Goal: Communication & Community: Answer question/provide support

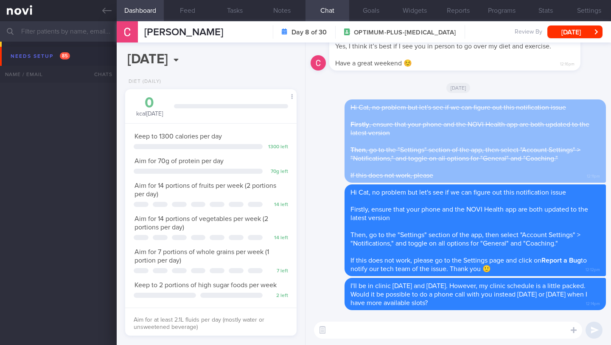
select select "7"
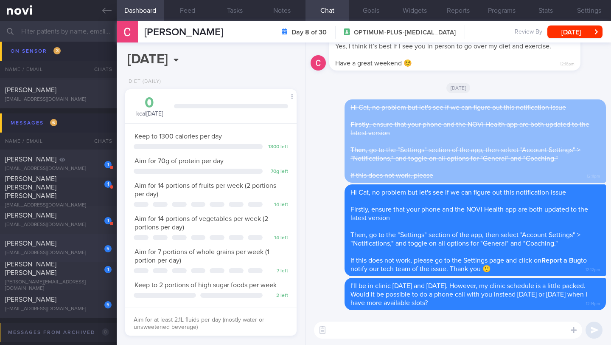
click at [62, 245] on div "[PERSON_NAME]" at bounding box center [57, 243] width 104 height 8
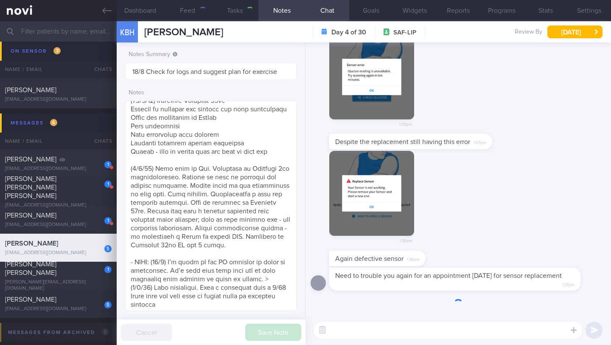
type input "21/8 SAF LIP"
type textarea "SUPPORT NEEDED: CHALLENGE: Wt Targets: [DEMOGRAPHIC_DATA] [DEMOGRAPHIC_DATA] [D…"
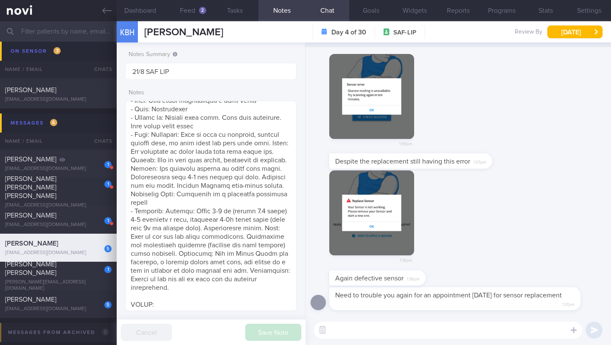
click at [384, 336] on textarea at bounding box center [448, 329] width 268 height 17
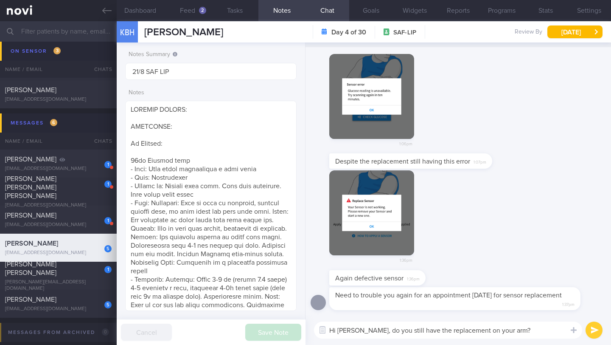
type textarea "Hi [PERSON_NAME], do you still have the replacement on your arm?"
click at [590, 335] on button "submit" at bounding box center [594, 329] width 17 height 17
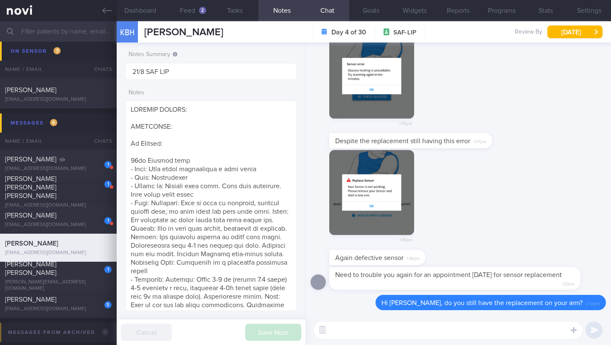
click at [347, 190] on button "button" at bounding box center [371, 192] width 85 height 85
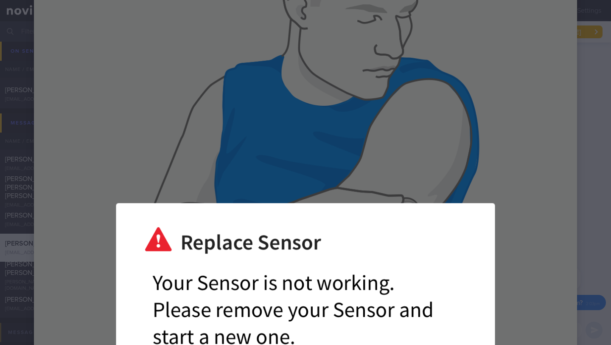
scroll to position [446, 0]
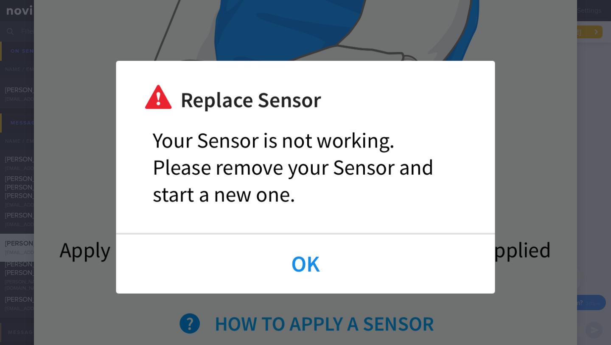
click at [577, 174] on div at bounding box center [305, 177] width 611 height 1246
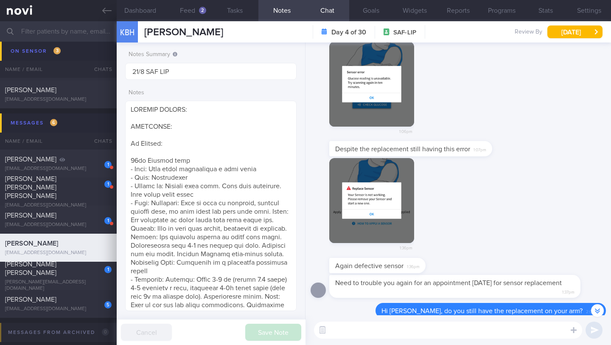
scroll to position [-8, 0]
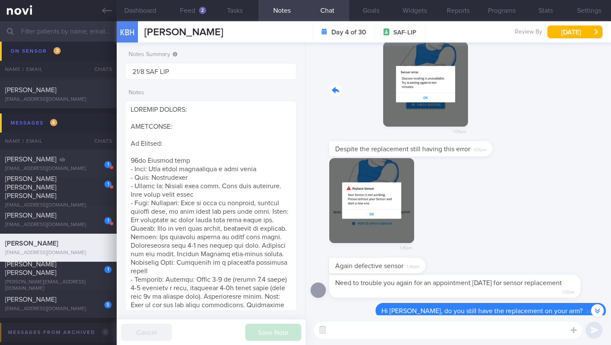
drag, startPoint x: 344, startPoint y: 112, endPoint x: 512, endPoint y: 112, distance: 168.6
click at [512, 112] on div "1:06pm" at bounding box center [459, 92] width 296 height 100
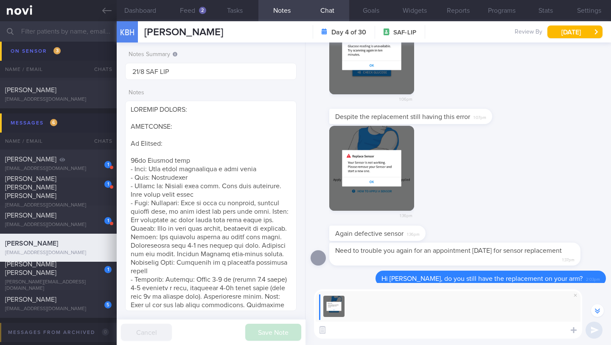
scroll to position [-40, 0]
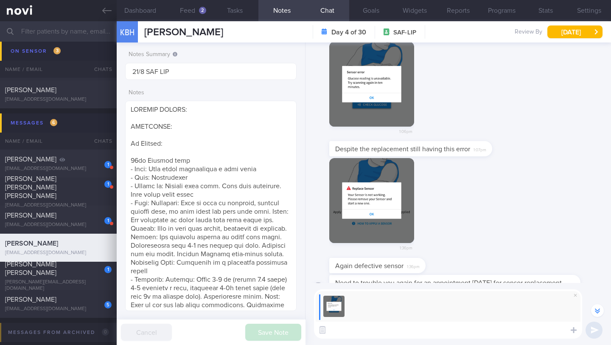
paste textarea "According to the [PERSON_NAME] representative, there are a few possible reasons…"
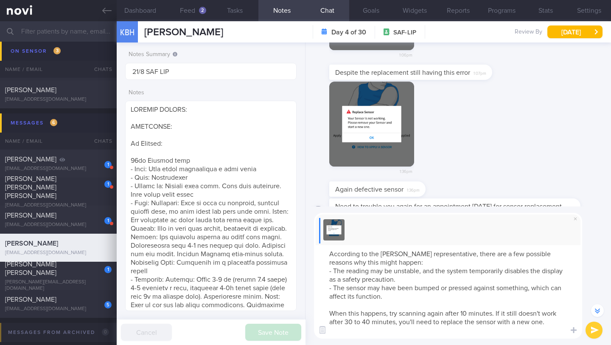
scroll to position [-117, 0]
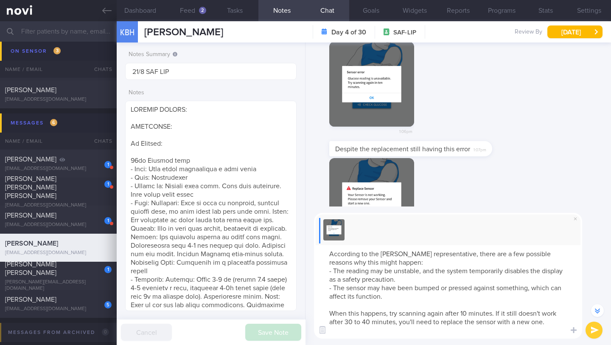
type textarea "According to the [PERSON_NAME] representative, there are a few possible reasons…"
click at [598, 330] on button "submit" at bounding box center [594, 329] width 17 height 17
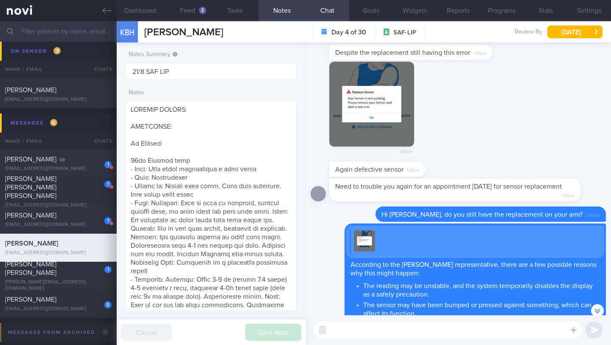
scroll to position [0, 0]
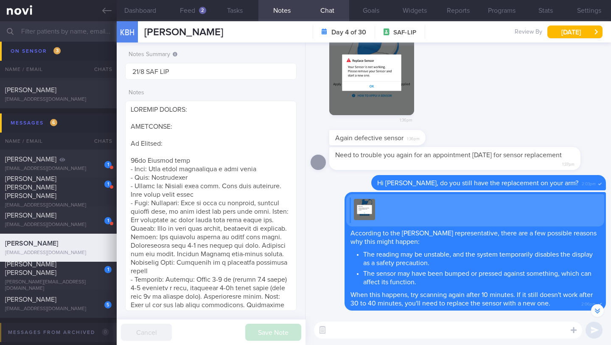
click at [359, 333] on textarea at bounding box center [448, 329] width 268 height 17
type textarea "C"
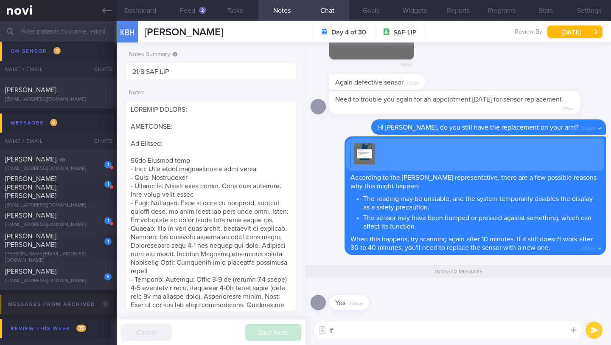
type textarea "I"
type textarea "Could you try to scan it one more time?"
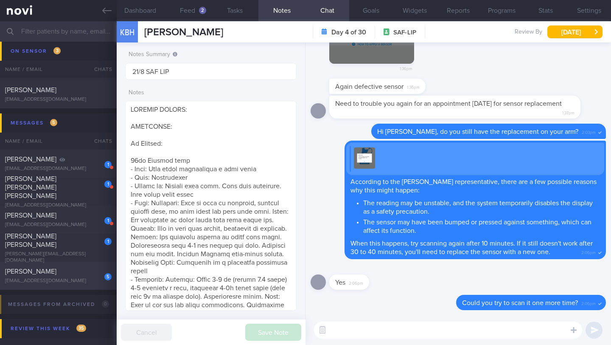
click at [69, 278] on div "[EMAIL_ADDRESS][DOMAIN_NAME]" at bounding box center [58, 281] width 107 height 6
type input "21/8 Check for logs"
type textarea "*Steps clocks may not be accurate as i dont always carry my mobile with me espe…"
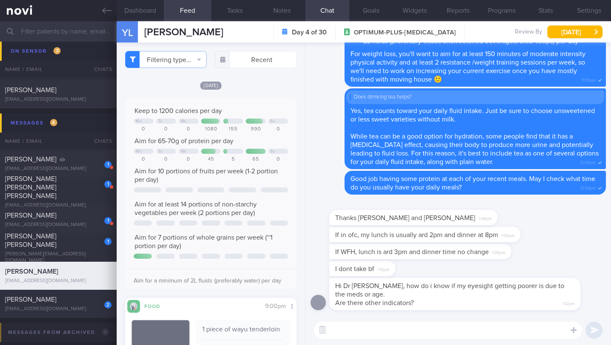
click at [372, 329] on textarea at bounding box center [448, 329] width 268 height 17
click at [141, 9] on button "Dashboard" at bounding box center [140, 10] width 47 height 21
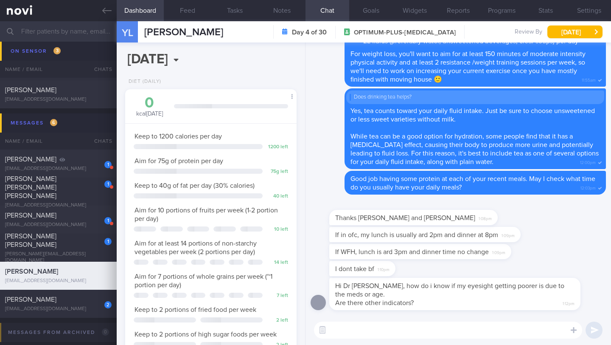
scroll to position [87, 150]
click at [333, 235] on div "If in ofc, my lunch is usually ard 2pm and dinner at 8pm 1:09pm" at bounding box center [437, 234] width 217 height 15
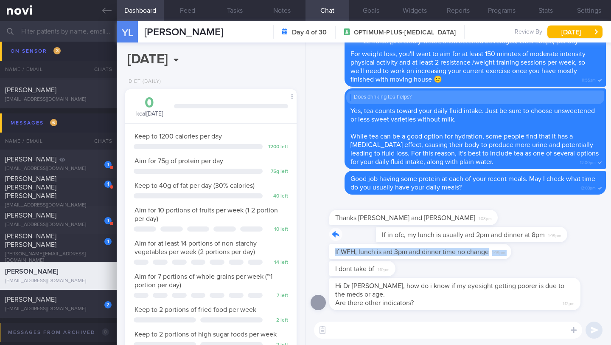
drag, startPoint x: 333, startPoint y: 234, endPoint x: 483, endPoint y: 247, distance: 150.4
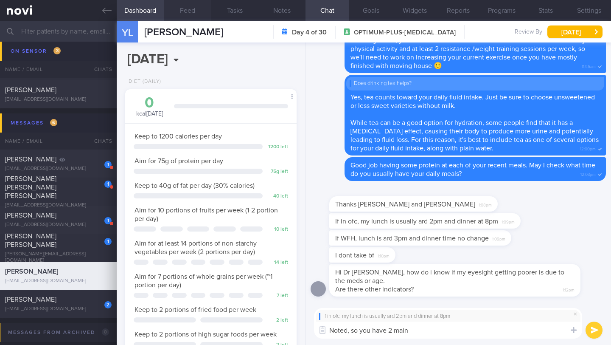
click at [194, 17] on button "Feed" at bounding box center [187, 10] width 47 height 21
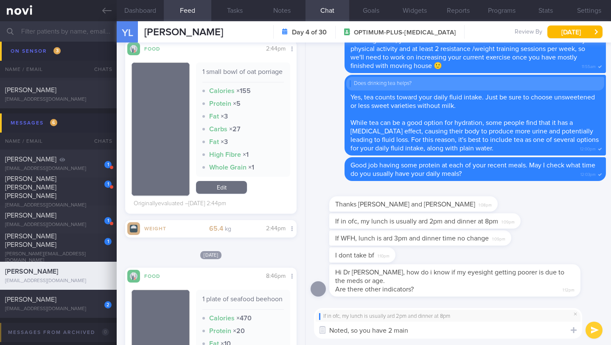
scroll to position [1459, 0]
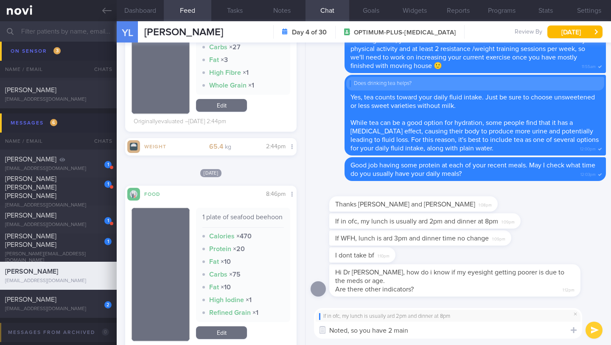
drag, startPoint x: 409, startPoint y: 335, endPoint x: 302, endPoint y: 327, distance: 107.8
click at [302, 328] on div "Dashboard Feed Tasks Notes Chat Goals Widgets Reports Programs Stats Settings Y…" at bounding box center [364, 183] width 495 height 324
click at [283, 10] on button "Notes" at bounding box center [282, 10] width 47 height 21
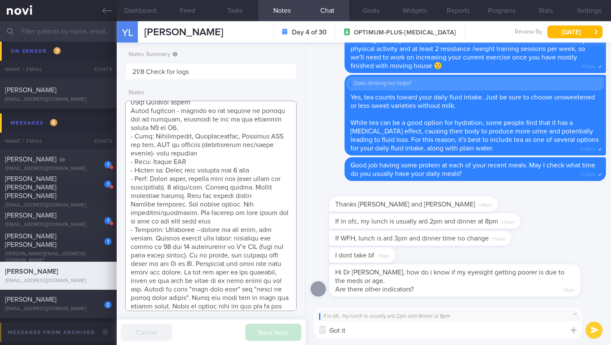
scroll to position [765, 0]
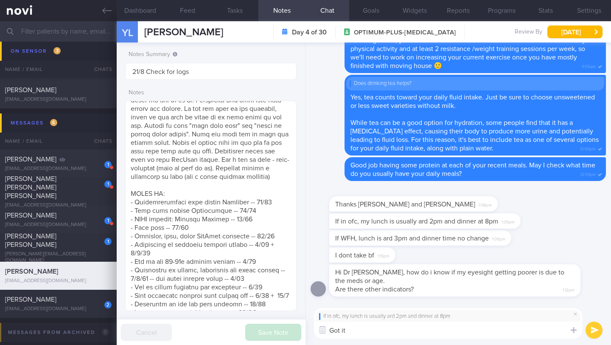
click at [393, 329] on textarea "Got it" at bounding box center [448, 329] width 268 height 17
click at [137, 13] on button "Dashboard" at bounding box center [140, 10] width 47 height 21
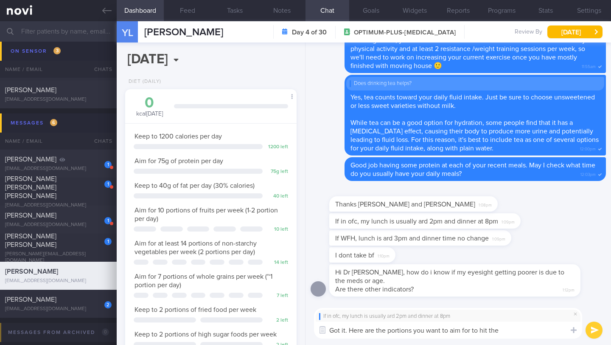
click at [510, 333] on textarea "Got it. Here are the portions you want to aim for to hit the" at bounding box center [448, 329] width 268 height 17
click at [502, 331] on textarea "Got it. Here are the portions you want to aim for to hit the 75g protein per day" at bounding box center [448, 329] width 268 height 17
click at [560, 332] on textarea "Got it. Here are the portions you want to aim for to hit the 75g protein per day" at bounding box center [448, 329] width 268 height 17
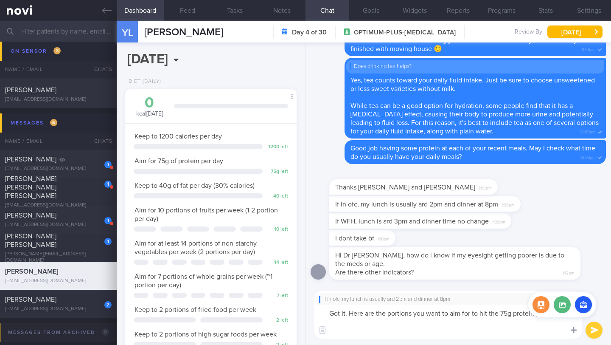
paste textarea "Meal: Sliced fish soup with extra fish, and tofu + two-third rice or beehoon - …"
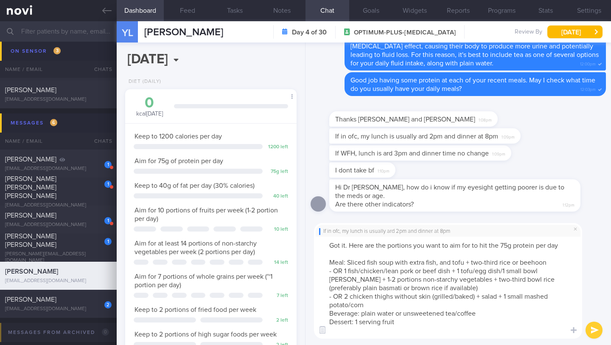
click at [348, 263] on textarea "Got it. Here are the portions you want to aim for to hit the 75g protein per da…" at bounding box center [448, 288] width 268 height 102
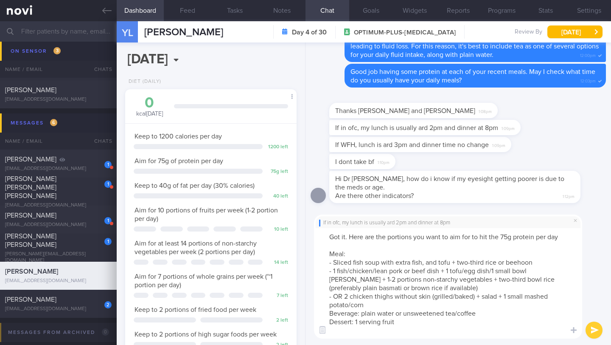
click at [344, 296] on textarea "Got it. Here are the portions you want to aim for to hit the 75g protein per da…" at bounding box center [448, 283] width 268 height 110
click at [343, 253] on textarea "Got it. Here are the portions you want to aim for to hit the 75g protein per da…" at bounding box center [448, 283] width 268 height 110
click at [451, 265] on textarea "Got it. Here are the portions you want to aim for to hit the 75g protein per da…" at bounding box center [448, 283] width 268 height 110
click at [428, 327] on textarea "Got it. Here are the portions you want to aim for to hit the 75g protein per da…" at bounding box center [448, 283] width 268 height 110
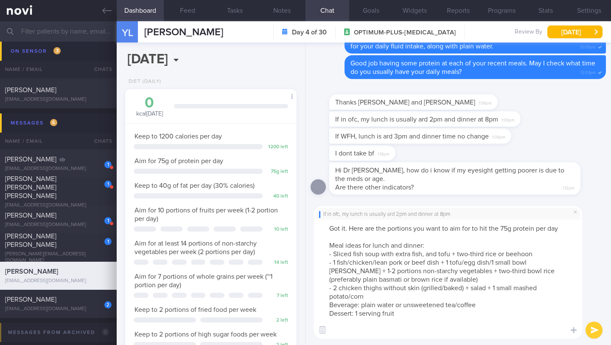
paste textarea "**Snack (if you are unable to get the protein portions recommended above** 1 cu…"
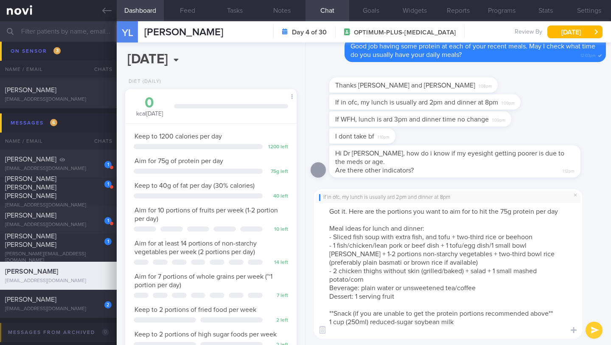
click at [327, 228] on textarea "Got it. Here are the portions you want to aim for to hit the 75g protein per da…" at bounding box center [448, 271] width 268 height 136
click at [464, 232] on textarea "Got it. Here are the portions you want to aim for to hit the 75g protein per da…" at bounding box center [448, 271] width 268 height 136
click at [333, 314] on textarea "Got it. Here are the portions you want to aim for to hit the 75g protein per da…" at bounding box center [448, 271] width 268 height 136
click at [549, 313] on textarea "Got it. Here are the portions you want to aim for to hit the 75g protein per da…" at bounding box center [448, 271] width 268 height 136
drag, startPoint x: 352, startPoint y: 314, endPoint x: 360, endPoint y: 313, distance: 9.1
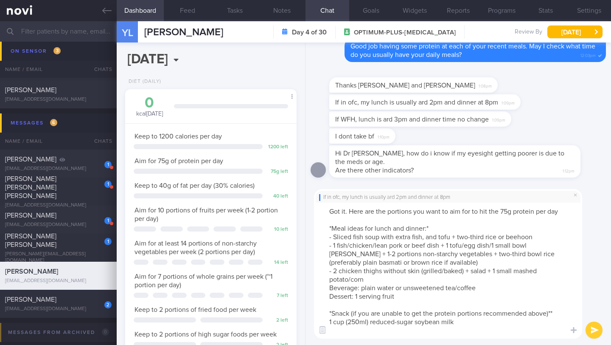
click at [352, 314] on textarea "Got it. Here are the portions you want to aim for to hit the 75g protein per da…" at bounding box center [448, 271] width 268 height 136
click at [426, 227] on textarea "Got it. Here are the portions you want to aim for to hit the 75g protein per da…" at bounding box center [448, 271] width 268 height 136
drag, startPoint x: 360, startPoint y: 315, endPoint x: 360, endPoint y: 307, distance: 8.1
click at [360, 315] on textarea "Got it. Here are the portions you want to aim for to hit the 75g protein per da…" at bounding box center [448, 271] width 268 height 136
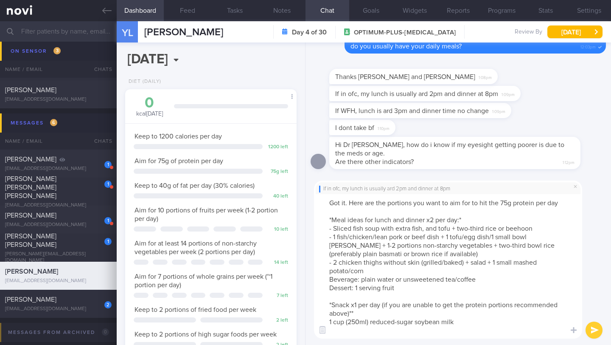
click at [368, 313] on textarea "Got it. Here are the portions you want to aim for to hit the 75g protein per da…" at bounding box center [448, 266] width 268 height 144
click at [323, 323] on button "button" at bounding box center [322, 329] width 15 height 15
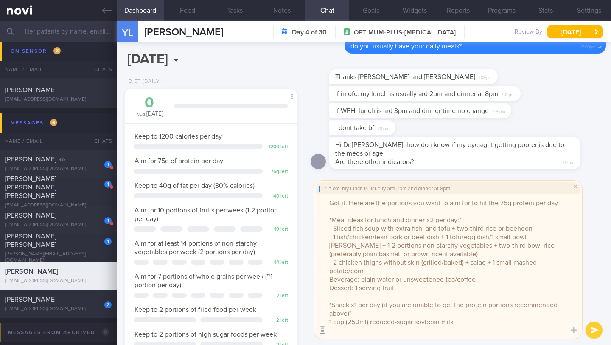
click at [319, 331] on button "button" at bounding box center [322, 329] width 15 height 15
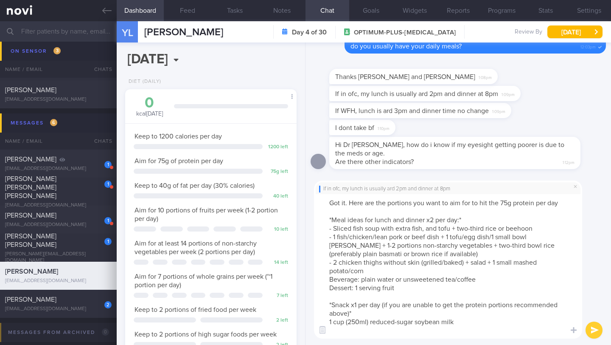
click at [329, 320] on textarea "Got it. Here are the portions you want to aim for to hit the 75g protein per da…" at bounding box center [448, 266] width 268 height 144
click at [369, 332] on textarea "Got it. Here are the portions you want to aim for to hit the 75g protein per da…" at bounding box center [448, 266] width 268 height 144
paste textarea "- 1 small handful unsalted, baked/dry roasted nuts - 1 hard-boiled egg"
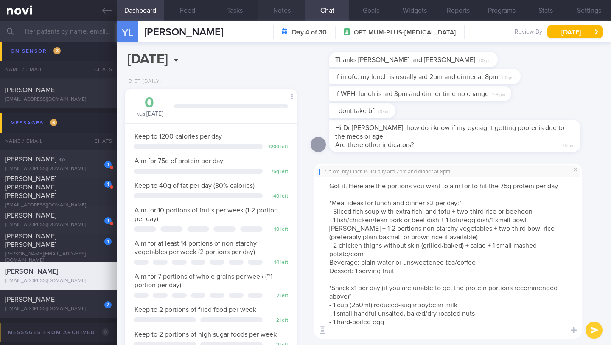
type textarea "Got it. Here are the portions you want to aim for to hit the 75g protein per da…"
click at [277, 9] on button "Notes" at bounding box center [282, 10] width 47 height 21
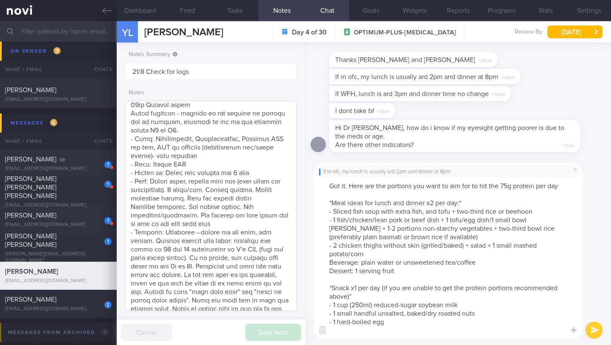
scroll to position [601, 0]
click at [587, 329] on button "submit" at bounding box center [594, 329] width 17 height 17
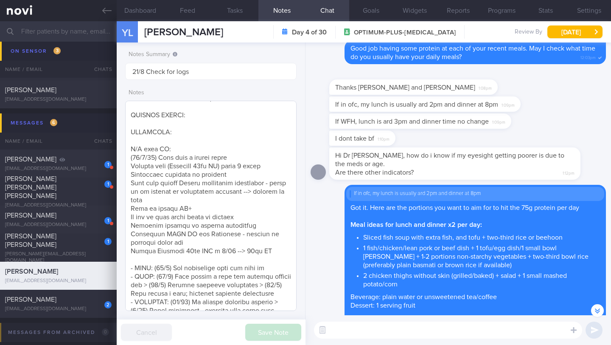
scroll to position [0, 0]
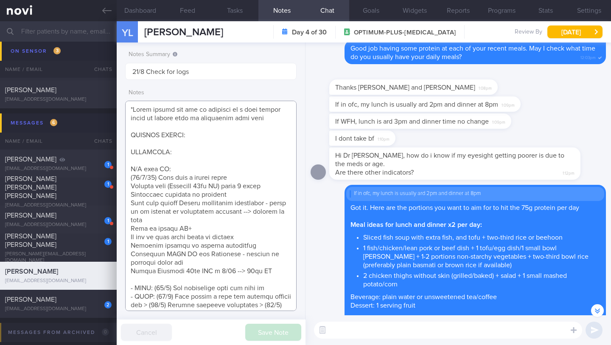
click at [203, 169] on textarea at bounding box center [211, 206] width 172 height 210
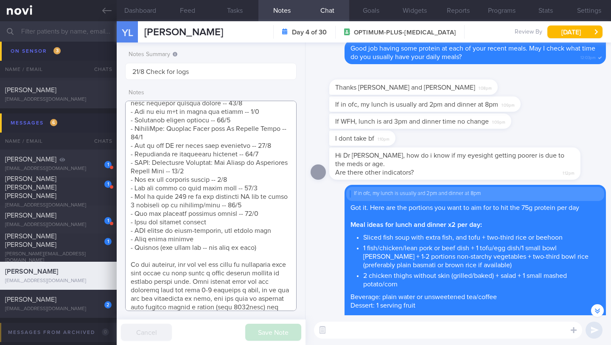
scroll to position [1073, 0]
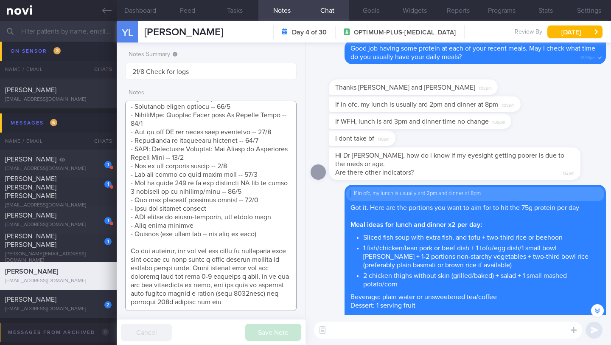
click at [260, 183] on textarea at bounding box center [211, 206] width 172 height 210
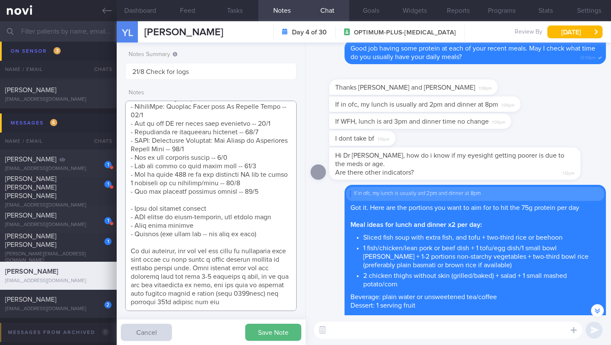
scroll to position [1081, 0]
drag, startPoint x: 135, startPoint y: 182, endPoint x: 145, endPoint y: 183, distance: 10.2
click at [145, 183] on textarea at bounding box center [211, 206] width 172 height 210
drag, startPoint x: 161, startPoint y: 194, endPoint x: 220, endPoint y: 184, distance: 59.9
click at [220, 184] on textarea at bounding box center [211, 206] width 172 height 210
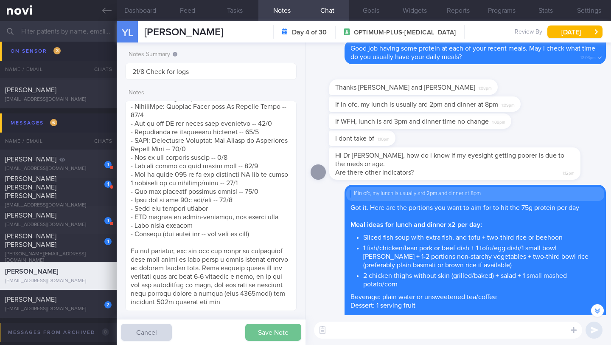
click at [272, 328] on button "Save Note" at bounding box center [273, 332] width 56 height 17
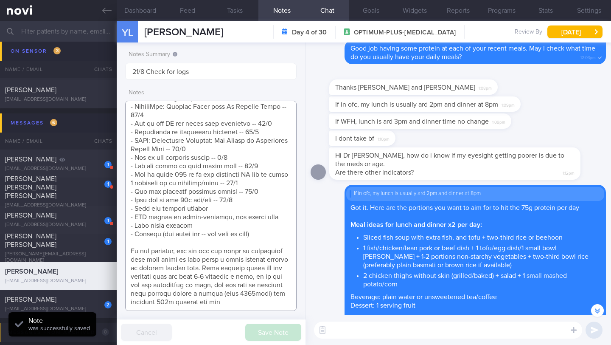
click at [220, 182] on textarea at bounding box center [211, 206] width 172 height 210
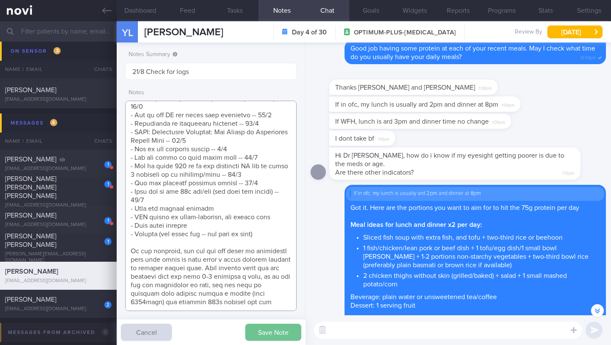
type textarea "*Steps clocks may not be accurate as i dont always carry my mobile with me espe…"
click at [265, 333] on button "Save Note" at bounding box center [273, 332] width 56 height 17
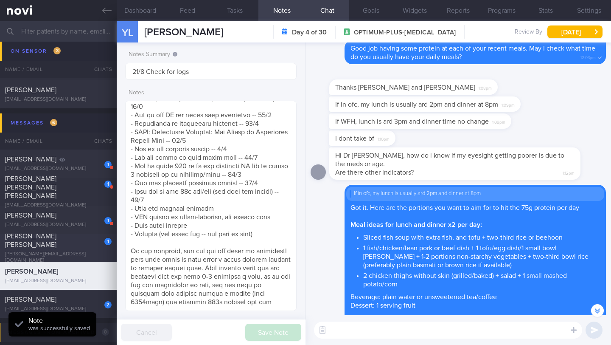
click at [73, 251] on div "[PERSON_NAME][EMAIL_ADDRESS][DOMAIN_NAME]" at bounding box center [58, 257] width 107 height 13
type input "25/8 Check logs"
type textarea "3843lore 530i dol (544sita) 38c adi (763elit) SEDDOEI TEMPOR: Incidid utlaboree…"
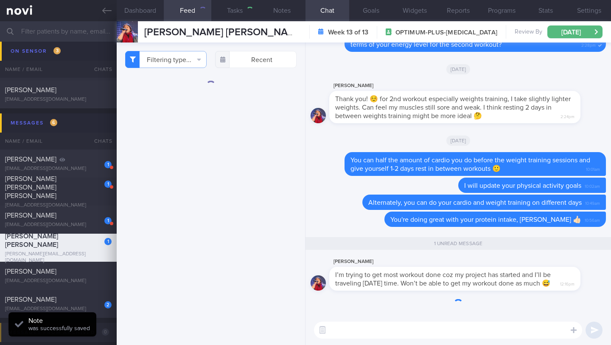
scroll to position [818, 0]
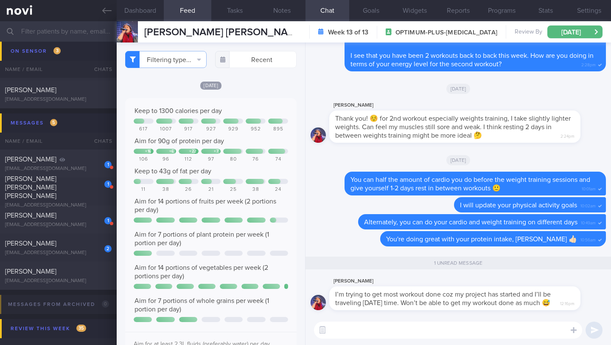
click at [358, 333] on textarea at bounding box center [448, 329] width 268 height 17
click at [348, 332] on textarea "I see! Perhaps you can exercise more on the weekends when you are busier" at bounding box center [448, 329] width 268 height 17
drag, startPoint x: 335, startPoint y: 288, endPoint x: 555, endPoint y: 295, distance: 220.1
click at [551, 295] on span "I’m trying to get most workout done coz my project has started and I’ll be trav…" at bounding box center [443, 298] width 216 height 15
copy span "I’m trying to get most workout done coz my project has started and I’ll be trav…"
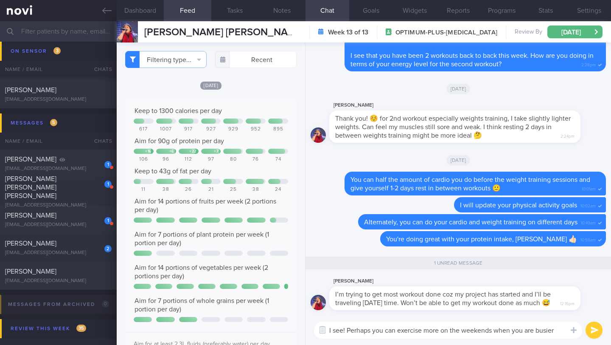
drag, startPoint x: 348, startPoint y: 333, endPoint x: 560, endPoint y: 332, distance: 211.5
click at [560, 332] on textarea "I see! Perhaps you can exercise more on the weekends when you are busier" at bounding box center [448, 329] width 268 height 17
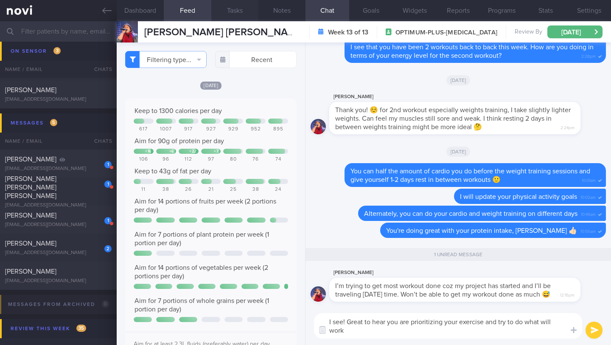
scroll to position [0, 0]
click at [388, 319] on textarea "I see! Great to hear you are prioritizing your exercise and try to do what will…" at bounding box center [448, 325] width 268 height 25
click at [520, 322] on textarea "I see! Great to hear that you are prioritizing your exercise and try to do what…" at bounding box center [448, 325] width 268 height 25
type textarea "I see! Great to hear that you are prioritizing your exercise and trying to do w…"
click at [593, 332] on button "submit" at bounding box center [594, 329] width 17 height 17
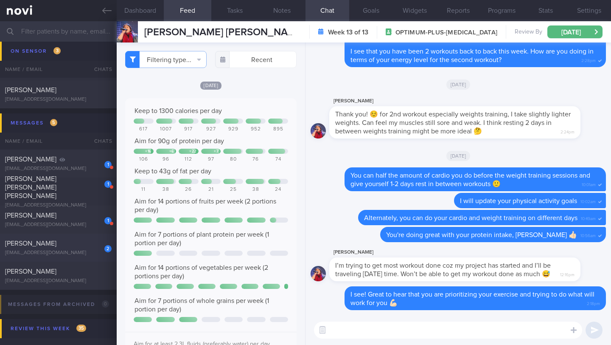
click at [65, 255] on div "[EMAIL_ADDRESS][DOMAIN_NAME]" at bounding box center [58, 253] width 107 height 6
type input "21/8 SAF LIP"
type textarea "SUPPORT NEEDED: CHALLENGE: Wt Targets: [DEMOGRAPHIC_DATA] [DEMOGRAPHIC_DATA] [D…"
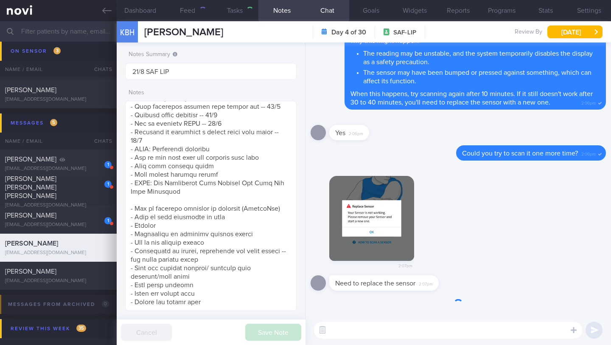
scroll to position [419, 0]
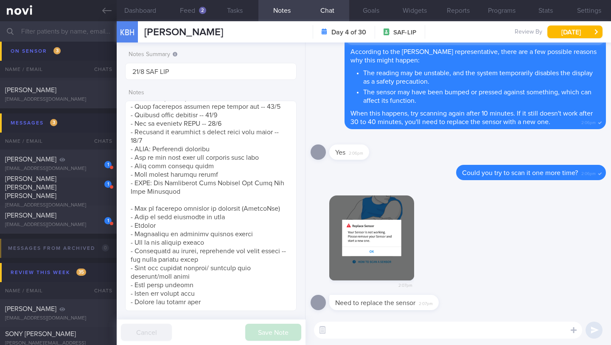
click at [387, 329] on textarea at bounding box center [448, 329] width 268 height 17
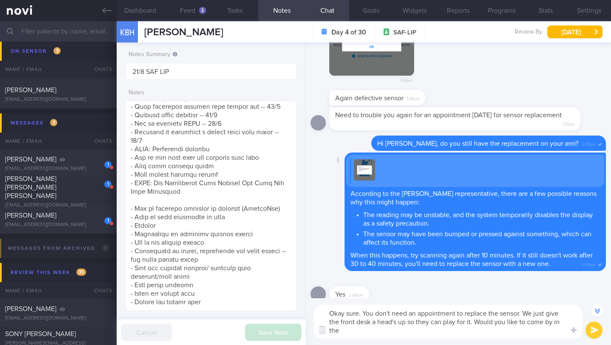
scroll to position [-167, 0]
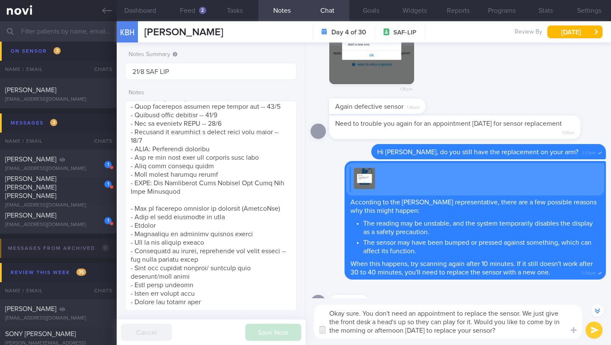
click at [456, 323] on textarea "Okay sure. You don't need an appointment to replace the sensor. We just give th…" at bounding box center [448, 321] width 268 height 34
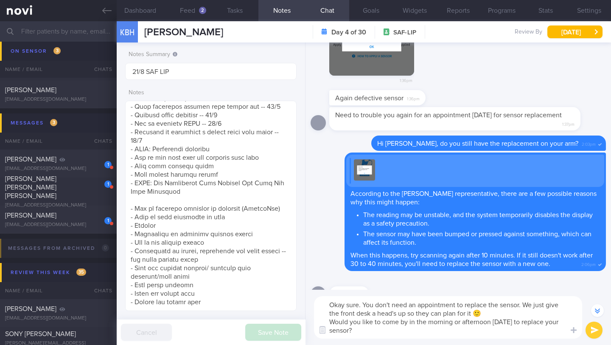
type textarea "Okay sure. You don't need an appointment to replace the sensor. We just give th…"
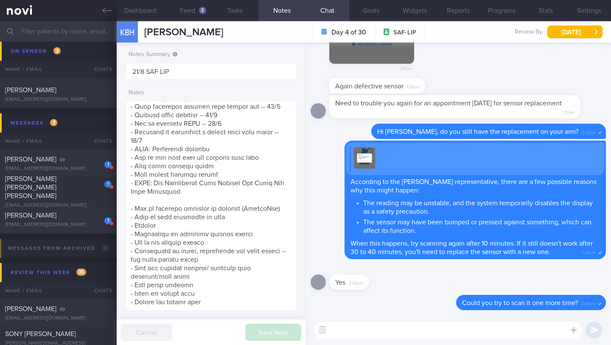
scroll to position [0, 0]
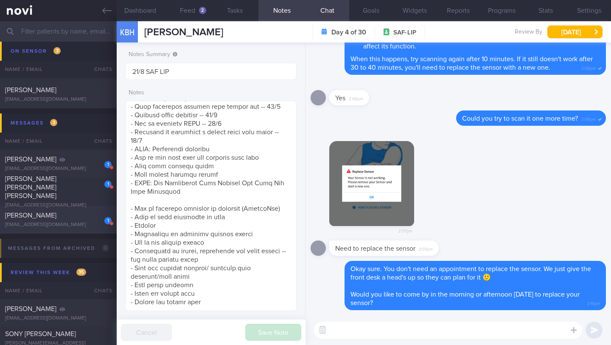
click at [81, 217] on div "[PERSON_NAME]" at bounding box center [57, 215] width 104 height 8
type input "19/8 Check if tried exercise snacks. Check for logs."
type textarea "SUPPORT NEEDED: CHALLENGE: R/V with JJ: ([DATE]) Tolerated [MEDICAL_DATA] 3mg S…"
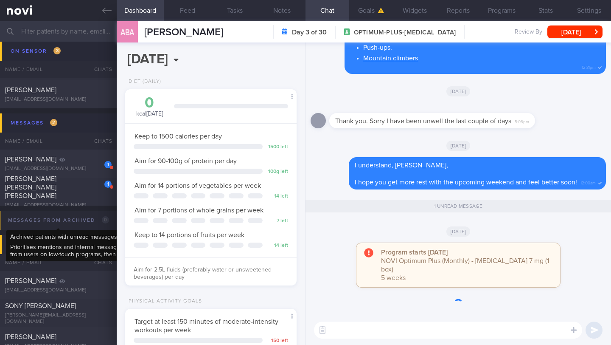
scroll to position [87, 150]
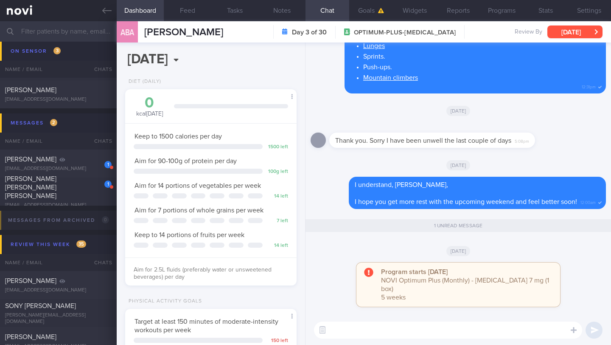
click at [571, 35] on button "[DATE]" at bounding box center [575, 31] width 55 height 13
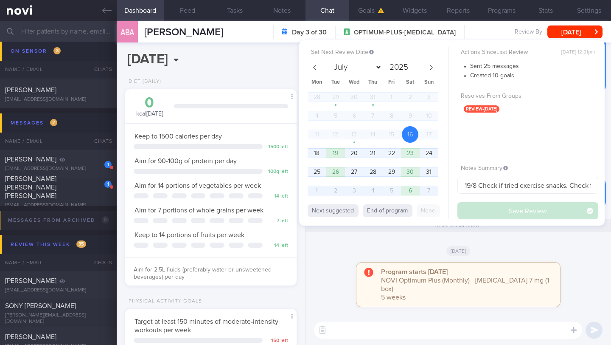
click at [323, 272] on div "Program starts [DATE] NOVI Optimum Plus (Monthly) - [MEDICAL_DATA] 7 mg (1 box)…" at bounding box center [459, 288] width 296 height 53
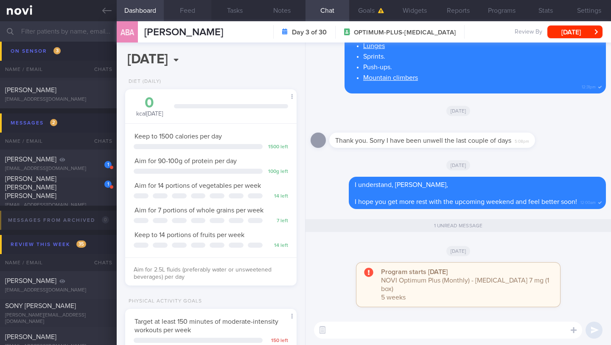
click at [186, 10] on button "Feed" at bounding box center [187, 10] width 47 height 21
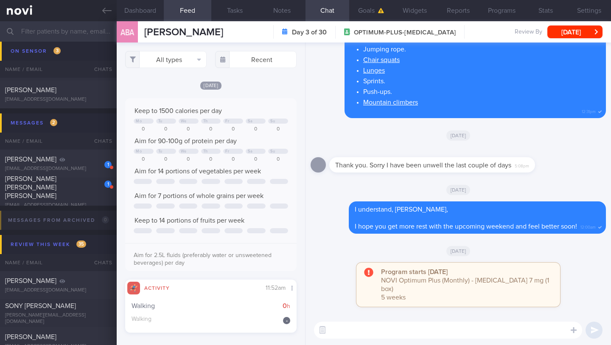
click at [402, 337] on textarea at bounding box center [448, 329] width 268 height 17
type textarea "Hi [PERSON_NAME], are you feeling better? 🙂"
click at [587, 332] on button "submit" at bounding box center [594, 329] width 17 height 17
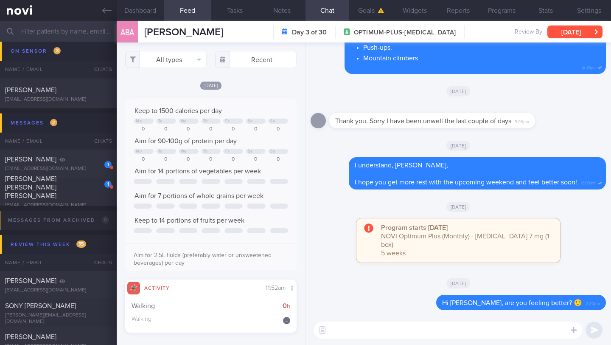
click at [566, 33] on button "[DATE]" at bounding box center [575, 31] width 55 height 13
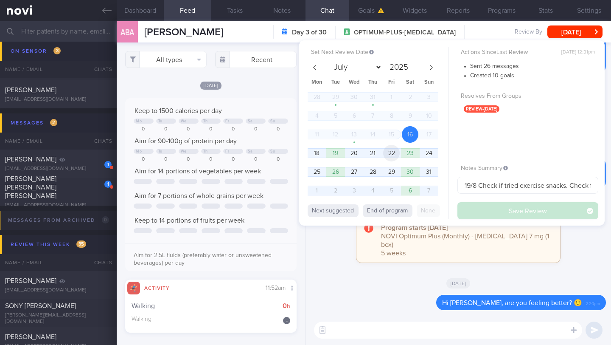
click at [390, 154] on span "22" at bounding box center [391, 153] width 17 height 17
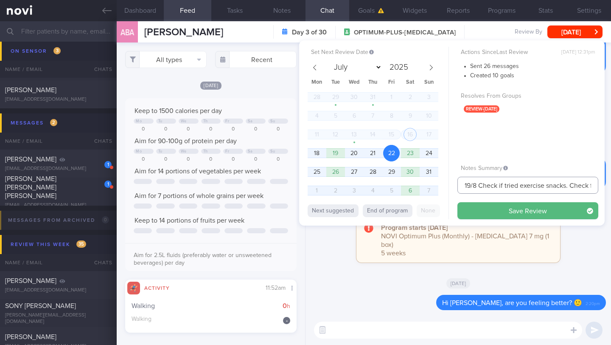
drag, startPoint x: 471, startPoint y: 186, endPoint x: 457, endPoint y: 186, distance: 14.4
click at [457, 186] on div "Set Next Review Date [DATE] July August September October November [DATE] Mon T…" at bounding box center [452, 132] width 306 height 185
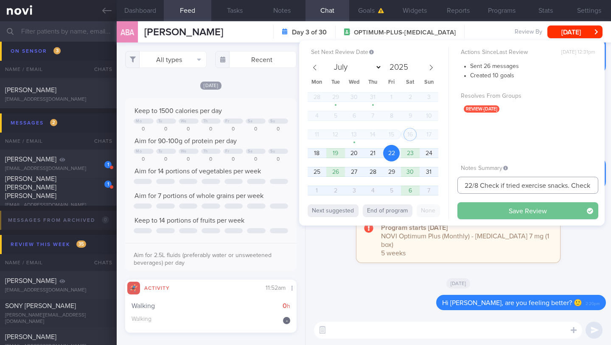
type input "22/8 Check if tried exercise snacks. Check for logs."
click at [488, 207] on button "Save Review" at bounding box center [528, 210] width 141 height 17
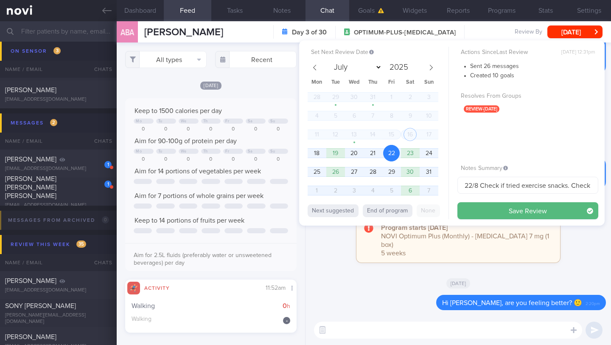
type input "22/8 Check if tried exercise snacks. Check for logs."
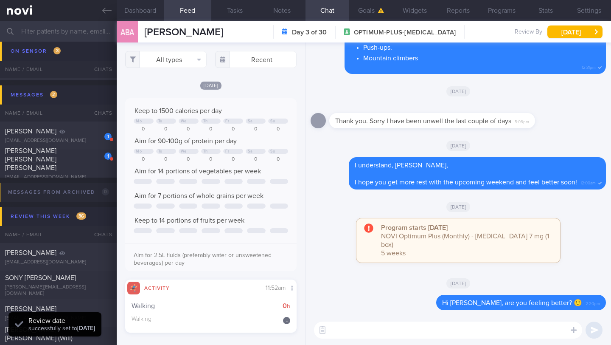
scroll to position [4569, 0]
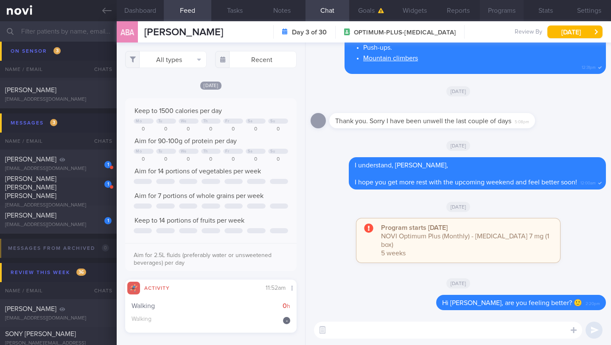
click at [496, 12] on button "Programs" at bounding box center [502, 10] width 44 height 21
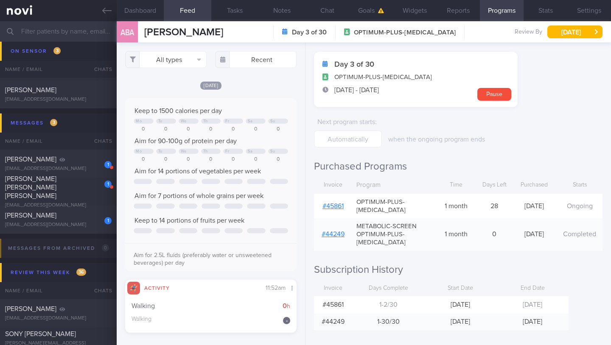
scroll to position [38, 0]
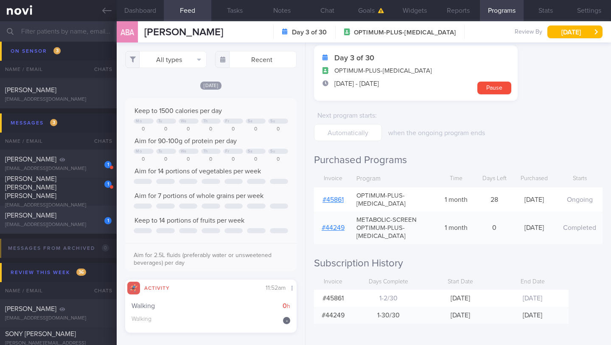
click at [98, 218] on div "1" at bounding box center [102, 217] width 19 height 13
type input "21/8 SAF LIP"
type textarea "SUPPORT NEEDED: CHALLENGE: Wt Targets: [DEMOGRAPHIC_DATA] [DEMOGRAPHIC_DATA] [D…"
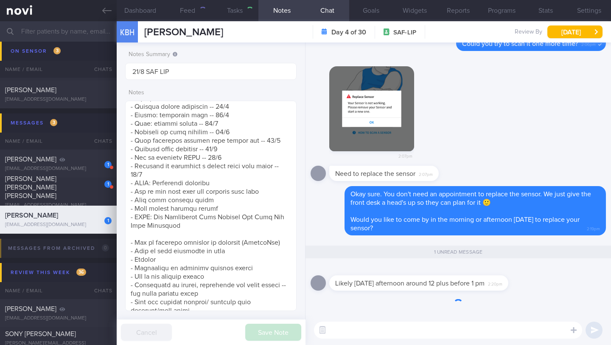
scroll to position [419, 0]
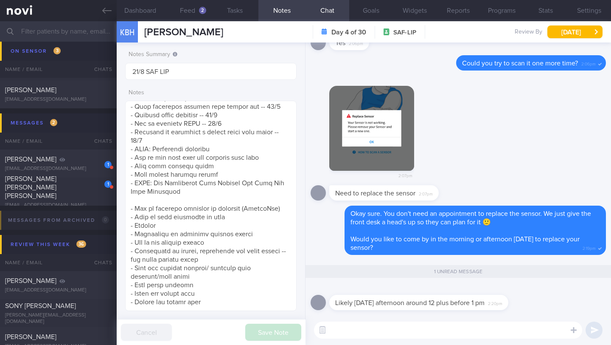
click at [366, 337] on textarea at bounding box center [448, 329] width 268 height 17
type textarea "Okay sure!"
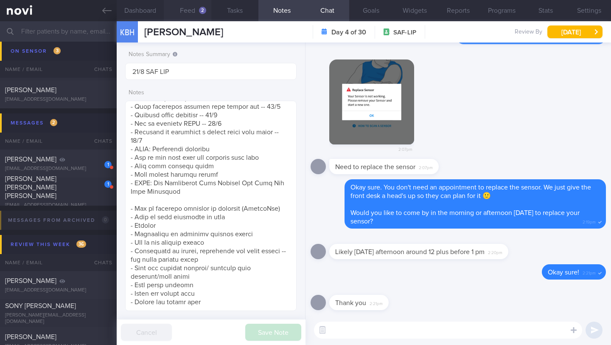
click at [191, 17] on button "Feed 2" at bounding box center [187, 10] width 47 height 21
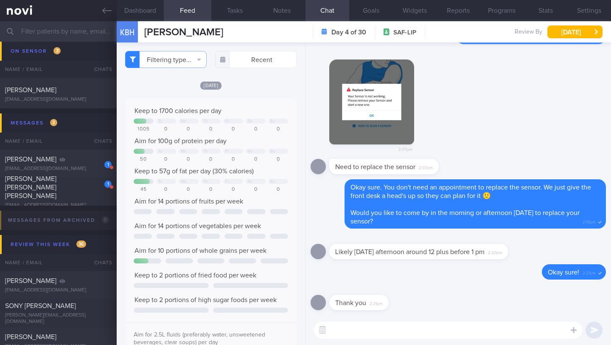
scroll to position [107, 158]
click at [359, 328] on textarea at bounding box center [448, 329] width 268 height 17
type textarea "n"
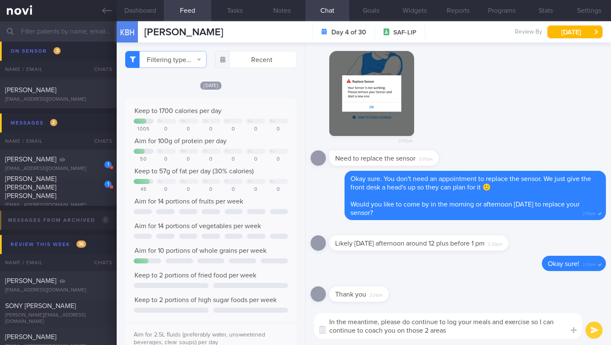
type textarea "In the meantime, please do continue to log your meals and exercise so I can con…"
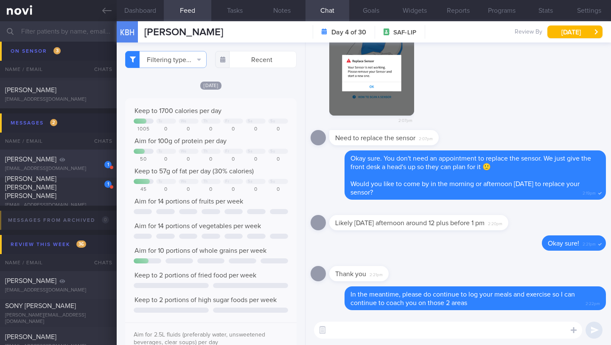
click at [68, 163] on div "[PERSON_NAME]" at bounding box center [57, 159] width 104 height 8
type input "Digital Support"
type textarea "Not logging. Not responsive since [DATE] - DIET: (16/3) eating healthy, difficu…"
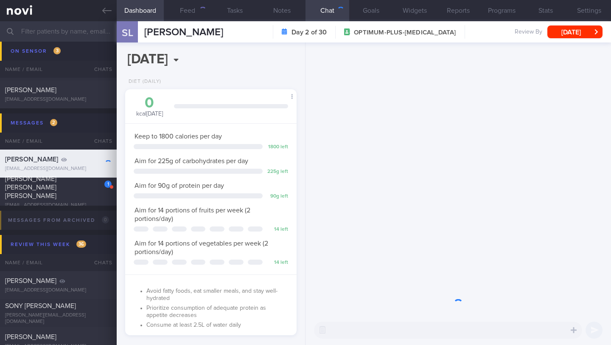
scroll to position [87, 150]
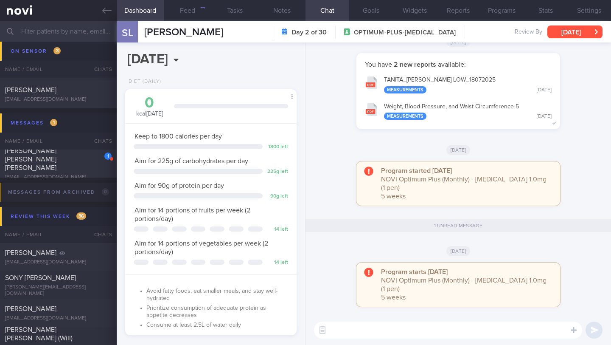
click at [565, 28] on button "[DATE]" at bounding box center [575, 31] width 55 height 13
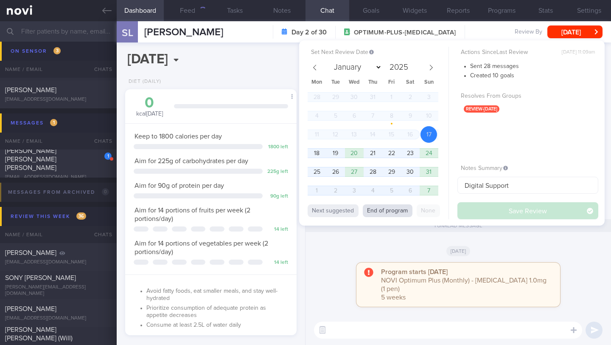
click at [384, 211] on button "End of program" at bounding box center [388, 210] width 50 height 13
select select "8"
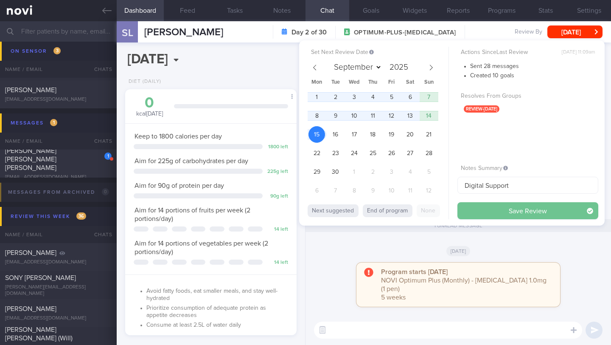
click at [465, 209] on button "Save Review" at bounding box center [528, 210] width 141 height 17
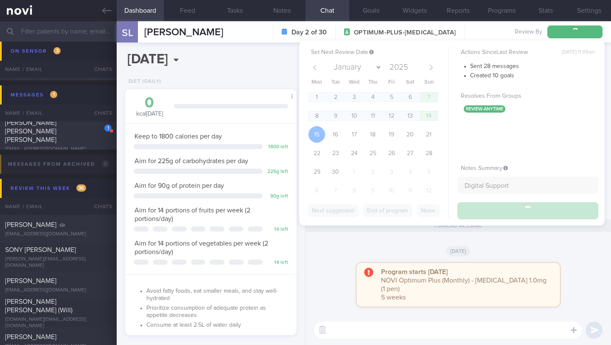
scroll to position [4541, 0]
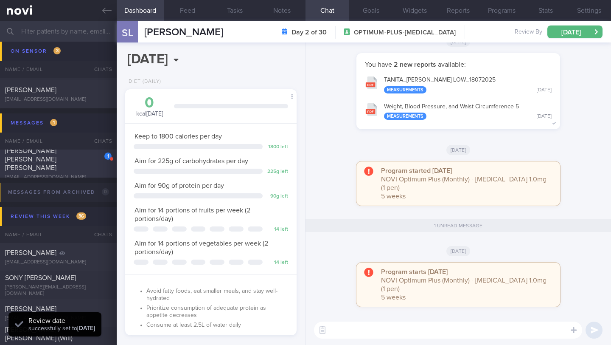
click at [78, 174] on div "[EMAIL_ADDRESS][DOMAIN_NAME]" at bounding box center [58, 177] width 107 height 6
type input "18-19/8 KIV re-assess req's. Check for logs and send info"
type textarea "SUPPORT NEEDED: Inform on what to eat (especially when outside). What would hel…"
select select "7"
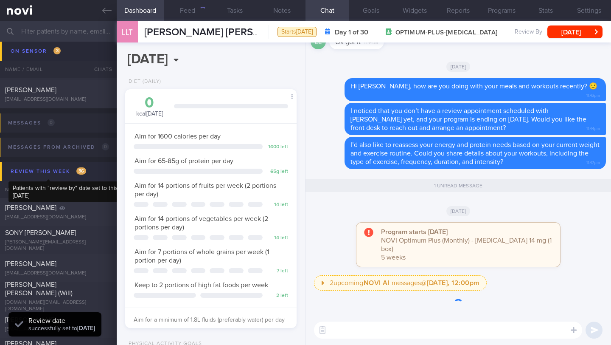
scroll to position [87, 150]
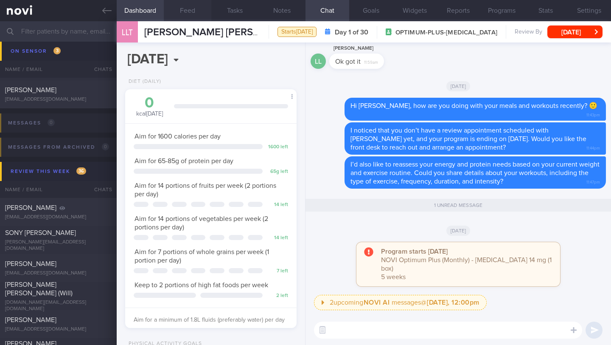
click at [189, 15] on button "Feed" at bounding box center [187, 10] width 47 height 21
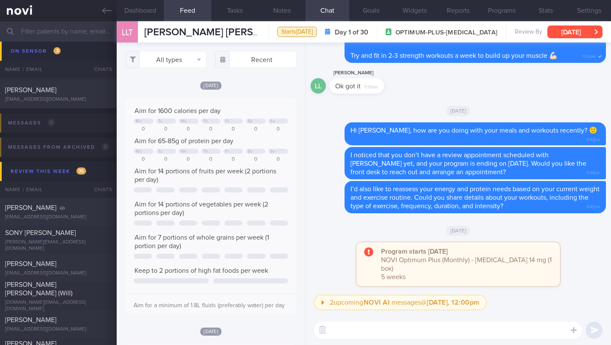
click at [568, 35] on button "[DATE]" at bounding box center [575, 31] width 55 height 13
click at [248, 11] on button "Tasks" at bounding box center [234, 10] width 47 height 21
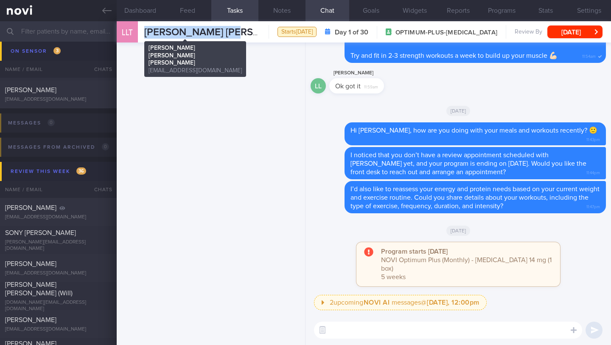
drag, startPoint x: 227, startPoint y: 30, endPoint x: 149, endPoint y: 29, distance: 78.1
click at [140, 31] on div "LLT [PERSON_NAME] [PERSON_NAME] [PERSON_NAME] [PERSON_NAME] [PERSON_NAME] [EMAI…" at bounding box center [364, 31] width 495 height 21
copy div "[PERSON_NAME] [PERSON_NAME] [PERSON_NAME]"
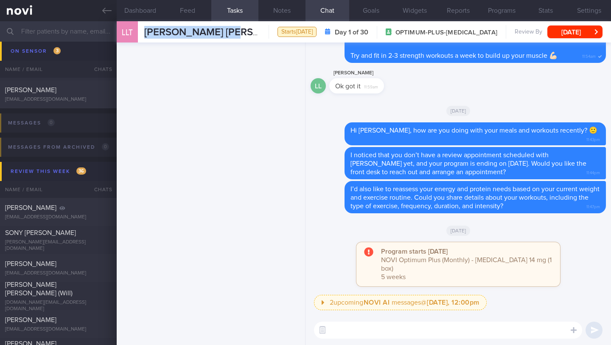
click at [373, 338] on textarea at bounding box center [448, 329] width 268 height 17
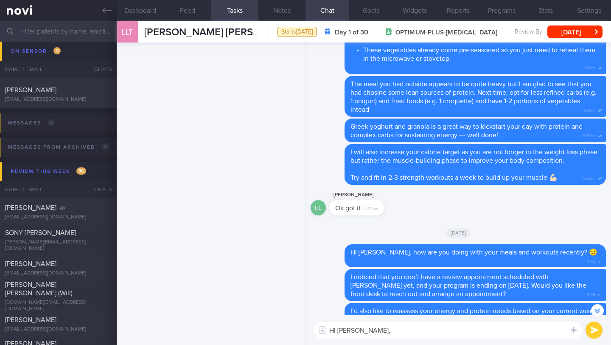
scroll to position [-231, 0]
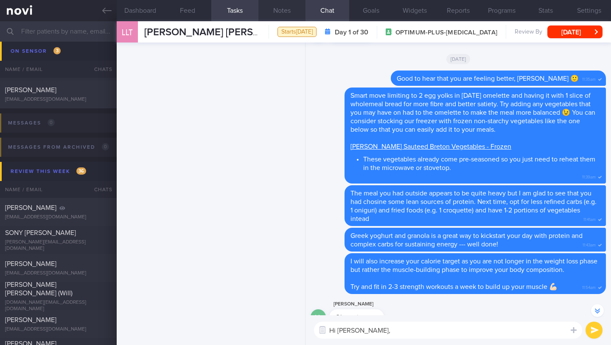
type textarea "Hi [PERSON_NAME],"
click at [274, 9] on button "Notes" at bounding box center [282, 10] width 47 height 21
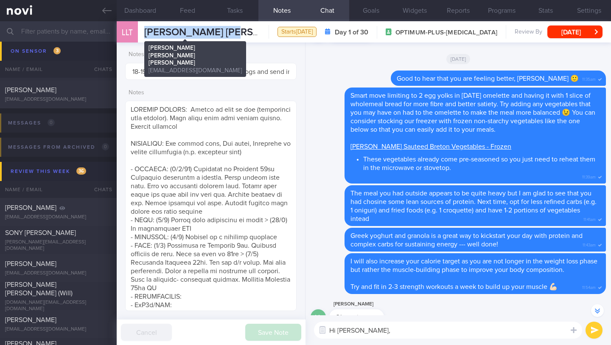
drag, startPoint x: 228, startPoint y: 29, endPoint x: 135, endPoint y: 32, distance: 92.6
click at [135, 32] on div "LLT [PERSON_NAME] [PERSON_NAME] [PERSON_NAME] [PERSON_NAME] [PERSON_NAME] [EMAI…" at bounding box center [364, 31] width 495 height 21
copy div "[PERSON_NAME] [PERSON_NAME] [PERSON_NAME]"
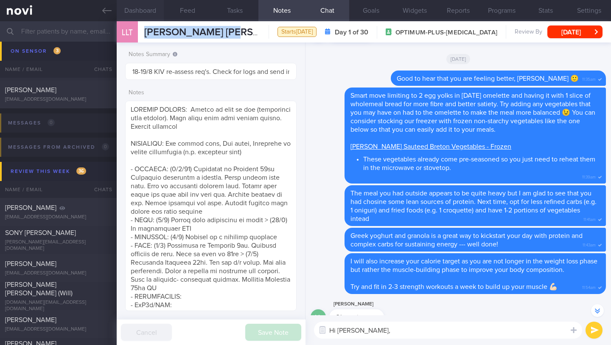
click at [151, 13] on button "Dashboard" at bounding box center [140, 10] width 47 height 21
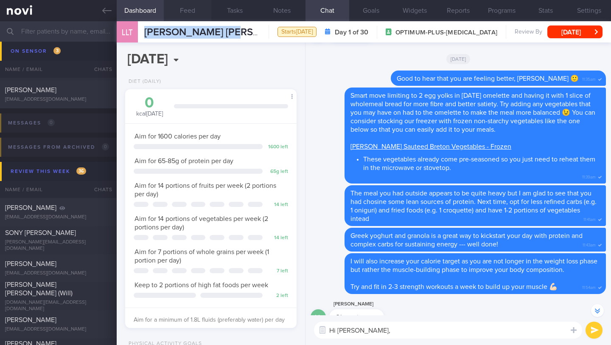
click at [187, 15] on button "Feed" at bounding box center [187, 10] width 47 height 21
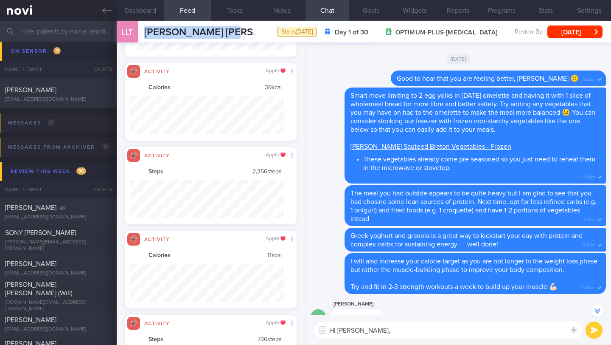
scroll to position [38, 154]
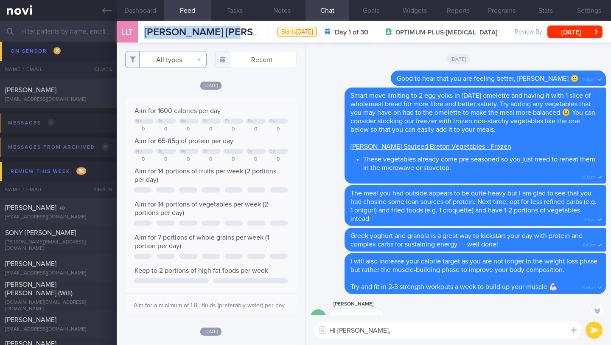
click at [189, 61] on button "All types" at bounding box center [166, 59] width 82 height 17
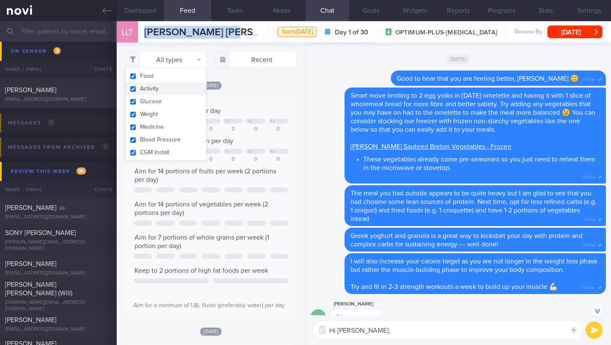
click at [179, 89] on button "Activity" at bounding box center [166, 88] width 81 height 13
checkbox input "false"
click at [248, 90] on div "[DATE]" at bounding box center [211, 85] width 172 height 9
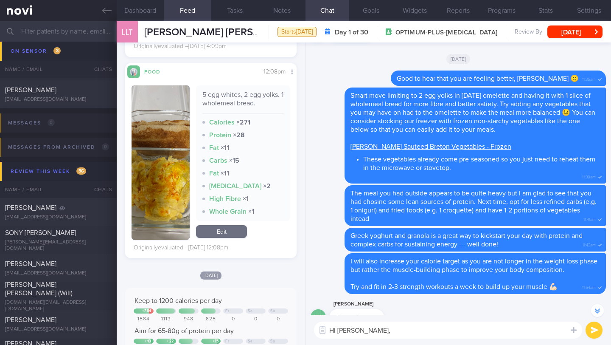
click at [371, 333] on textarea "Hi [PERSON_NAME]," at bounding box center [448, 329] width 268 height 17
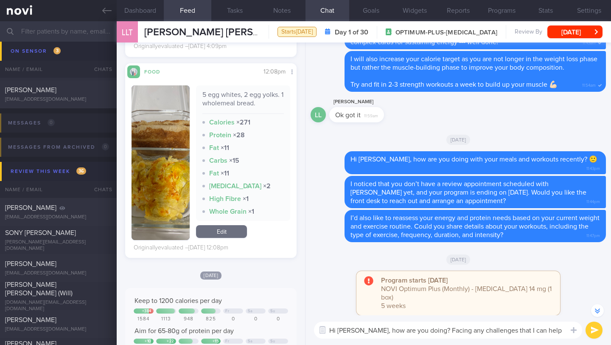
type textarea "Hi [PERSON_NAME], how are you doing? Facing any challenges that I can help with…"
click at [599, 333] on button "submit" at bounding box center [594, 329] width 17 height 17
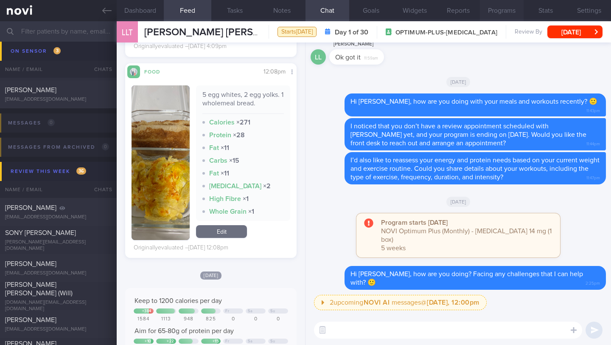
click at [512, 9] on button "Programs" at bounding box center [502, 10] width 44 height 21
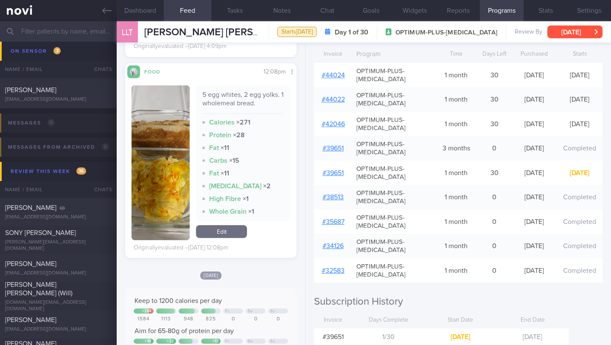
click at [559, 30] on button "[DATE]" at bounding box center [575, 31] width 55 height 13
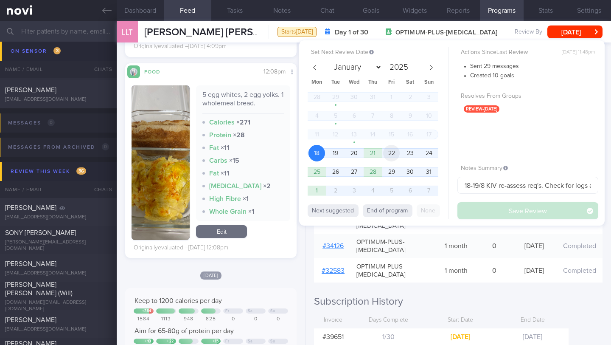
click at [391, 154] on span "22" at bounding box center [391, 153] width 17 height 17
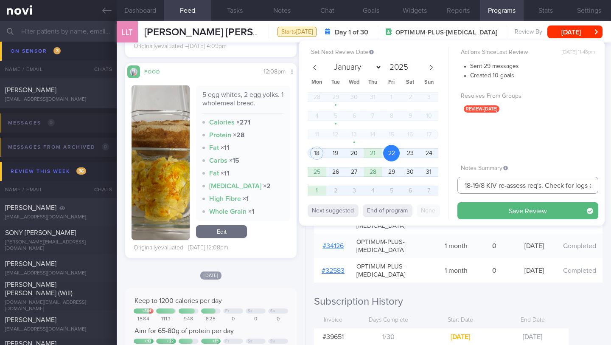
drag, startPoint x: 479, startPoint y: 186, endPoint x: 444, endPoint y: 185, distance: 35.3
click at [444, 185] on div "Set Next Review Date [DATE] January February March April May June July August S…" at bounding box center [452, 132] width 306 height 185
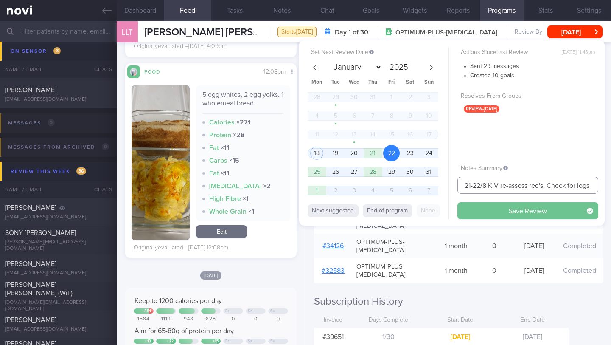
type input "21-22/8 KIV re-assess req's. Check for logs and send info"
click at [512, 212] on button "Save Review" at bounding box center [528, 210] width 141 height 17
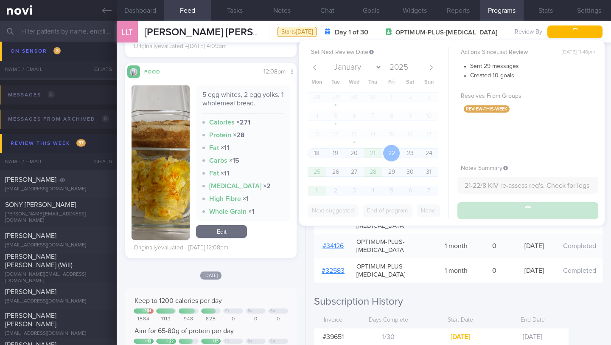
scroll to position [4513, 0]
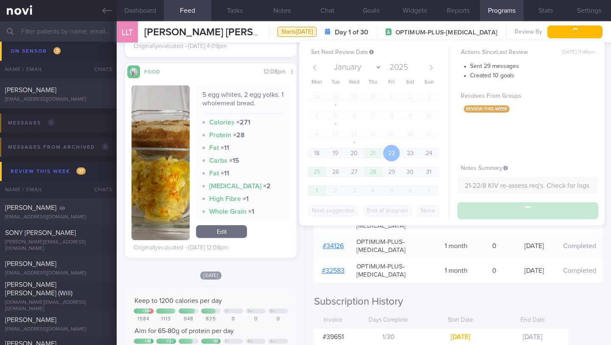
type input "21-22/8 KIV re-assess req's. Check for logs and send info"
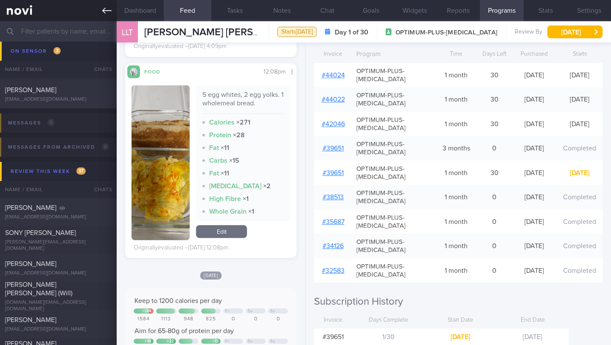
click at [108, 11] on icon at bounding box center [106, 10] width 9 height 9
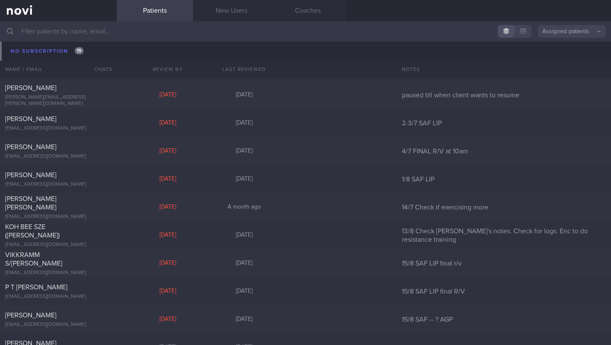
scroll to position [7824, 0]
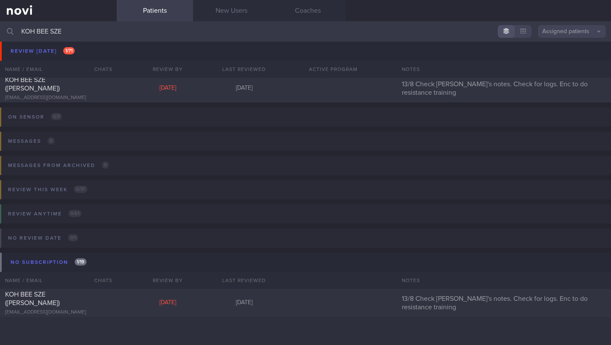
scroll to position [33, 0]
type input "KOH BEE SZE"
click at [49, 309] on div "[EMAIL_ADDRESS][DOMAIN_NAME]" at bounding box center [58, 312] width 107 height 6
select select "7"
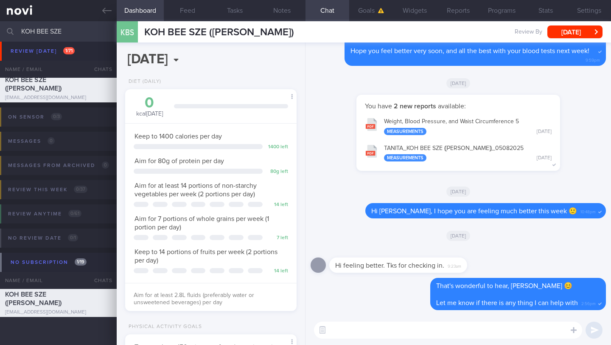
scroll to position [87, 150]
click at [279, 10] on button "Notes" at bounding box center [282, 10] width 47 height 21
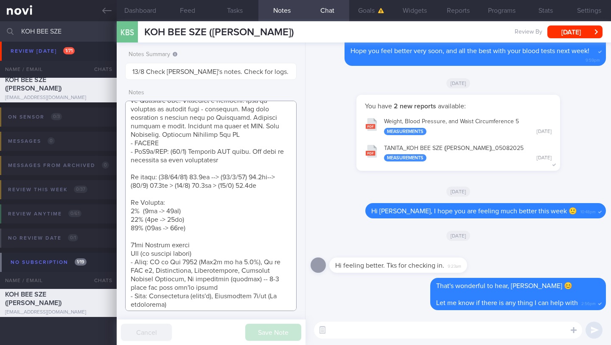
scroll to position [288, 0]
click at [270, 191] on textarea at bounding box center [211, 206] width 172 height 210
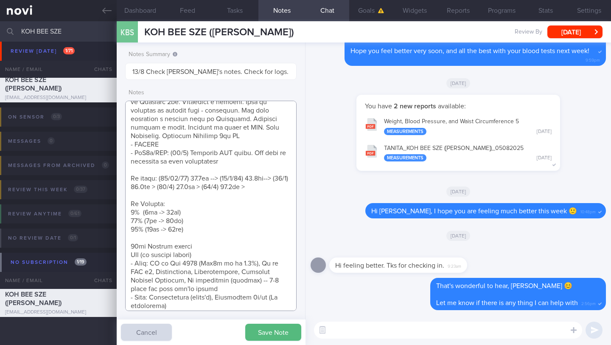
paste textarea "87.4kg"
click at [284, 194] on textarea at bounding box center [211, 206] width 172 height 210
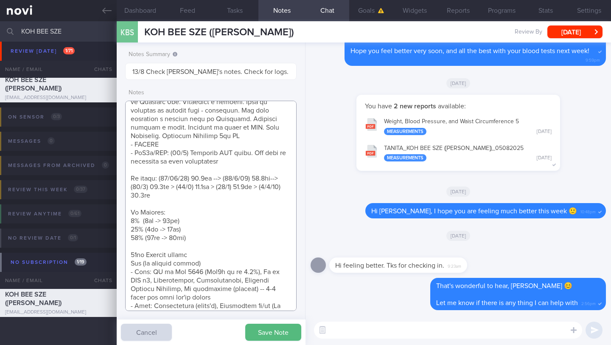
click at [135, 201] on textarea at bounding box center [211, 206] width 172 height 210
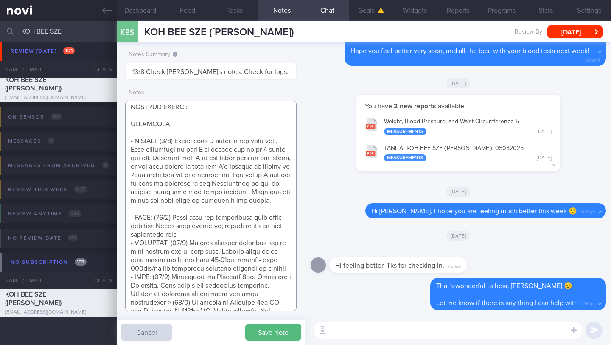
scroll to position [36, 0]
click at [160, 141] on textarea at bounding box center [211, 206] width 172 height 210
click at [214, 135] on textarea at bounding box center [211, 206] width 172 height 210
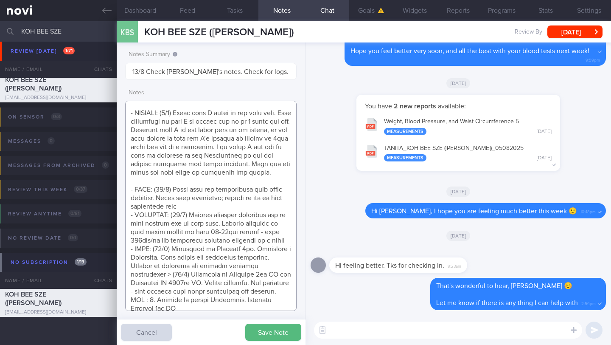
scroll to position [0, 0]
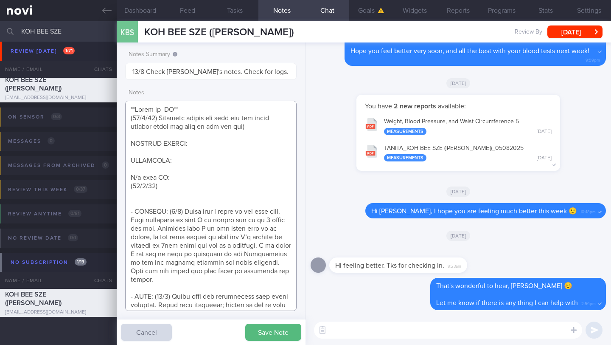
paste textarea "Stop [MEDICAL_DATA] Resume [MEDICAL_DATA] XR 500mg OD Continue diet and physica…"
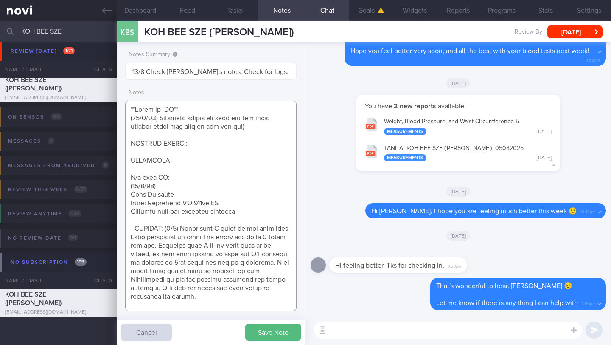
click at [172, 186] on textarea at bounding box center [211, 206] width 172 height 210
paste textarea "Continued on [MEDICAL_DATA] 7mg Experienced freq hypo on [MEDICAL_DATA] corrobo…"
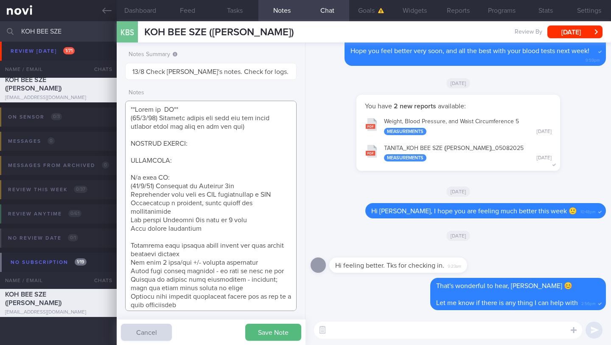
scroll to position [32, 0]
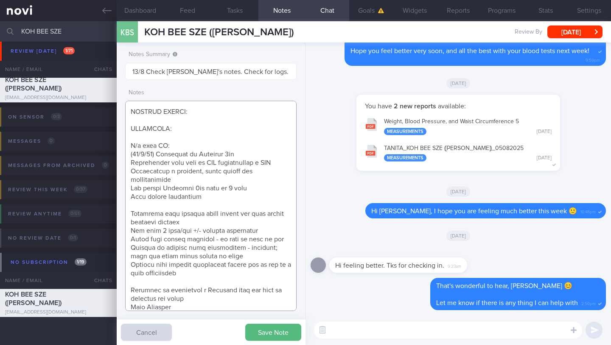
click at [253, 154] on textarea at bounding box center [211, 206] width 172 height 210
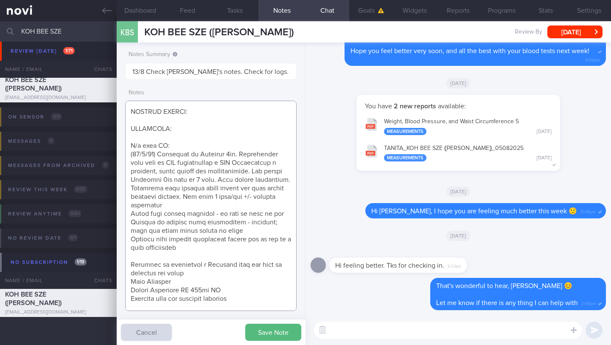
click at [211, 246] on textarea at bounding box center [211, 206] width 172 height 210
click at [204, 257] on textarea at bounding box center [211, 206] width 172 height 210
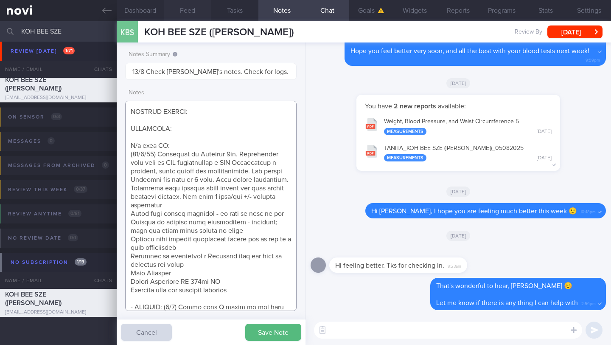
type textarea "**Newly dx DM** ([DATE]) Declined sensor but said she can apply herself since s…"
click at [497, 11] on button "Programs" at bounding box center [502, 10] width 44 height 21
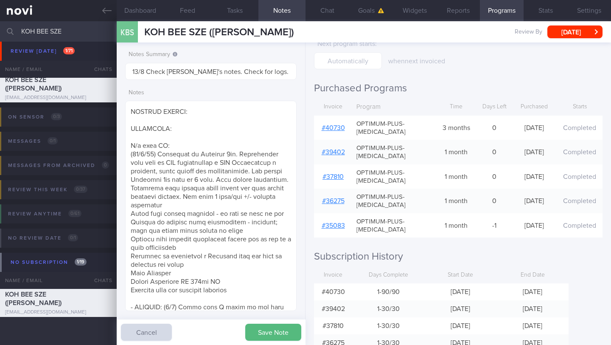
scroll to position [97, 0]
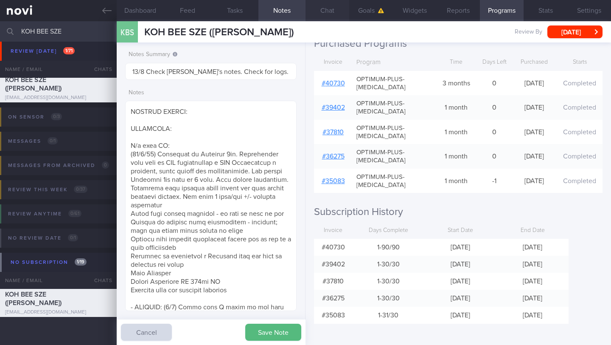
click at [320, 14] on button "Chat" at bounding box center [328, 10] width 44 height 21
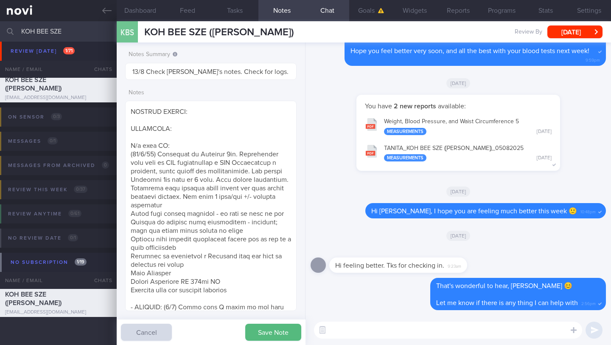
click at [265, 329] on button "Save Note" at bounding box center [273, 332] width 56 height 17
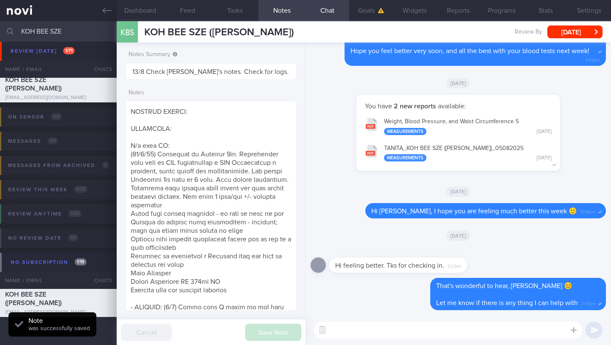
click at [353, 332] on textarea at bounding box center [448, 329] width 268 height 17
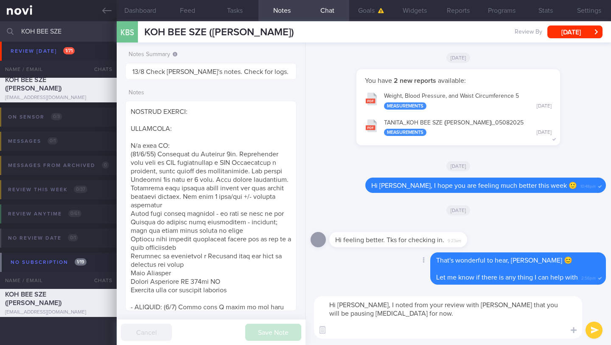
paste textarea "I noticed that your Optimum Plus programme has concluded on _________, and you …"
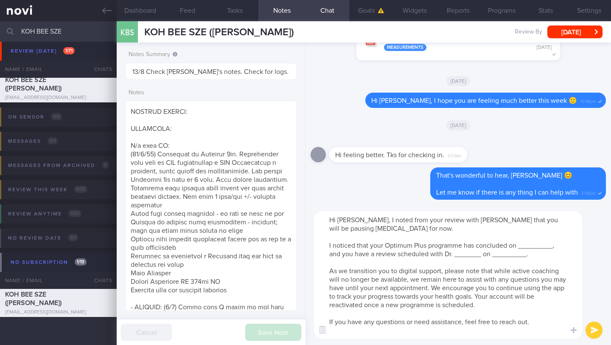
drag, startPoint x: 558, startPoint y: 245, endPoint x: 380, endPoint y: 239, distance: 178.4
click at [380, 239] on textarea "Hi [PERSON_NAME], I noted from your review with [PERSON_NAME] that you will be …" at bounding box center [448, 274] width 268 height 127
click at [365, 239] on textarea "Hi [PERSON_NAME], I noted from your review with [PERSON_NAME] that you will be …" at bounding box center [448, 274] width 268 height 127
drag, startPoint x: 369, startPoint y: 245, endPoint x: 324, endPoint y: 244, distance: 45.4
click at [324, 244] on textarea "Hi [PERSON_NAME], I noted from your review with [PERSON_NAME] that you will be …" at bounding box center [448, 274] width 268 height 127
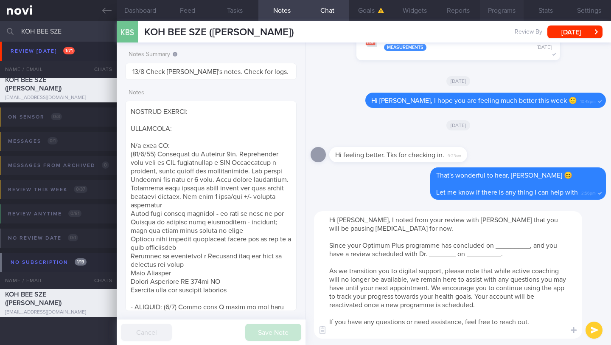
click at [501, 13] on button "Programs" at bounding box center [502, 10] width 44 height 21
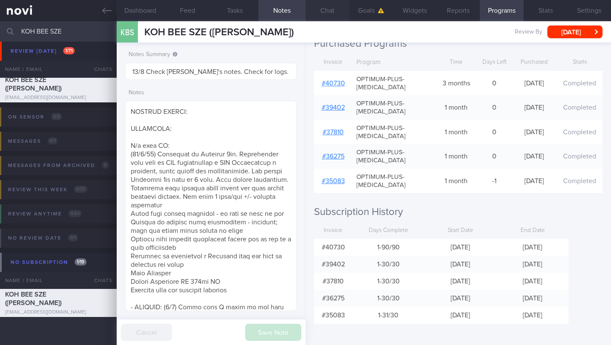
click at [330, 11] on button "Chat" at bounding box center [328, 10] width 44 height 21
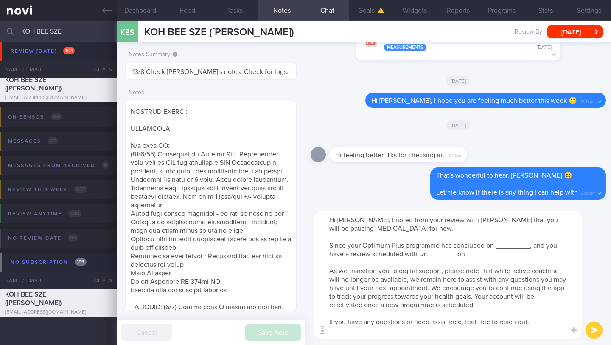
click at [453, 246] on textarea "Hi [PERSON_NAME], I noted from your review with [PERSON_NAME] that you will be …" at bounding box center [448, 274] width 268 height 127
drag, startPoint x: 532, startPoint y: 245, endPoint x: 499, endPoint y: 242, distance: 33.3
click at [499, 242] on textarea "Hi [PERSON_NAME], I noted from your review with [PERSON_NAME] that you will be …" at bounding box center [448, 274] width 268 height 127
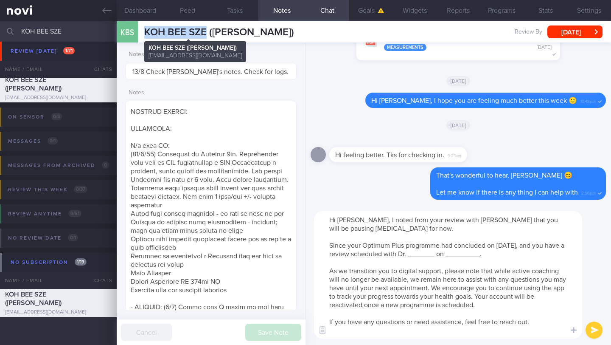
drag, startPoint x: 146, startPoint y: 34, endPoint x: 206, endPoint y: 32, distance: 59.9
click at [206, 32] on span "KOH BEE SZE ([PERSON_NAME])" at bounding box center [219, 32] width 150 height 10
copy span "KOH BEE SZE"
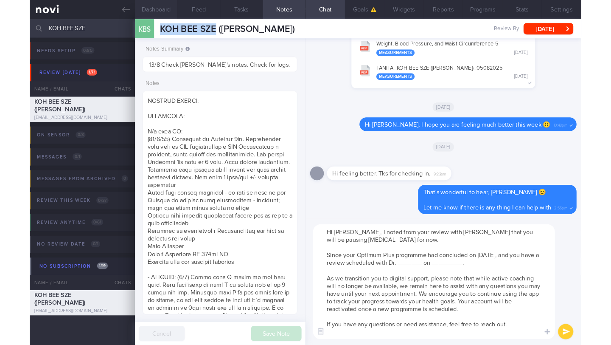
scroll to position [97, 0]
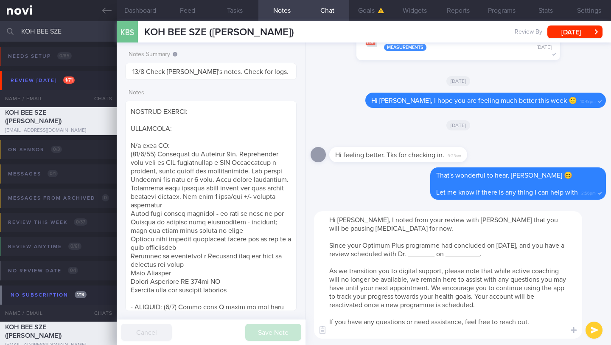
drag, startPoint x: 513, startPoint y: 253, endPoint x: 480, endPoint y: 255, distance: 33.6
click at [480, 255] on textarea "Hi [PERSON_NAME], I noted from your review with [PERSON_NAME] that you will be …" at bounding box center [448, 274] width 268 height 127
drag, startPoint x: 469, startPoint y: 256, endPoint x: 444, endPoint y: 250, distance: 25.4
click at [442, 251] on textarea "Hi [PERSON_NAME], I noted from your review with [PERSON_NAME] that you will be …" at bounding box center [448, 274] width 268 height 127
drag, startPoint x: 361, startPoint y: 245, endPoint x: 330, endPoint y: 242, distance: 31.1
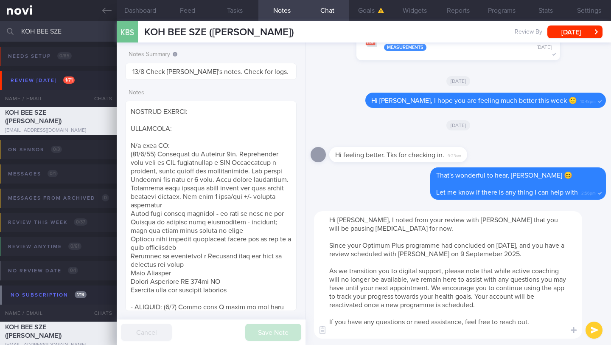
click at [330, 242] on textarea "Hi [PERSON_NAME], I noted from your review with [PERSON_NAME] that you will be …" at bounding box center [448, 274] width 268 height 127
click at [337, 270] on textarea "Hi [PERSON_NAME], I noted from your review with [PERSON_NAME] that you will be …" at bounding box center [448, 274] width 268 height 127
click at [473, 273] on textarea "Hi [PERSON_NAME], I noted from your review with [PERSON_NAME] that you will be …" at bounding box center [448, 274] width 268 height 127
drag, startPoint x: 544, startPoint y: 322, endPoint x: 313, endPoint y: 319, distance: 231.4
click at [313, 319] on div "Hi [PERSON_NAME], I noted from your review with [PERSON_NAME] that you will be …" at bounding box center [459, 275] width 306 height 140
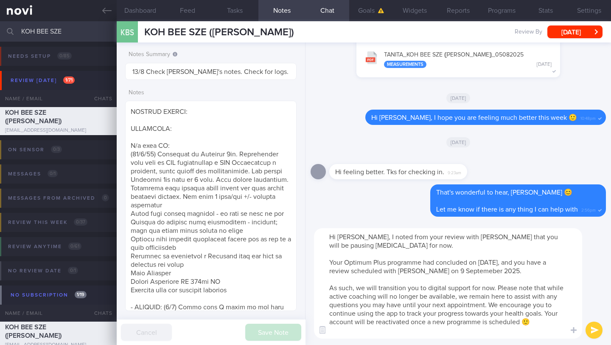
drag, startPoint x: 327, startPoint y: 237, endPoint x: 550, endPoint y: 274, distance: 226.4
click at [550, 274] on textarea "Hi [PERSON_NAME], I noted from your review with [PERSON_NAME] that you will be …" at bounding box center [448, 283] width 268 height 110
click at [339, 240] on textarea "Hi [PERSON_NAME], I noted from your review with [PERSON_NAME] that you will be …" at bounding box center [448, 283] width 268 height 110
drag, startPoint x: 517, startPoint y: 269, endPoint x: 351, endPoint y: 238, distance: 169.0
click at [351, 238] on textarea "Hi [PERSON_NAME], I noted from your review with [PERSON_NAME] that you will be …" at bounding box center [448, 283] width 268 height 110
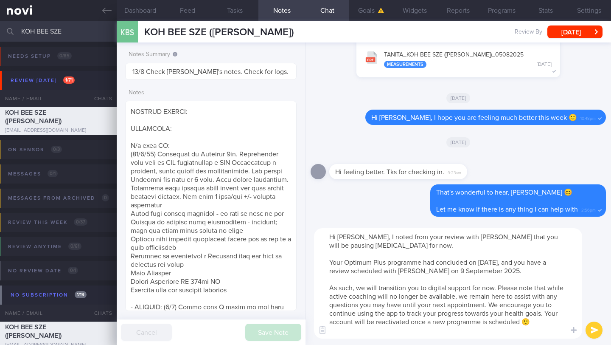
paste textarea "hope you're doing well. I noted from your recent review with [PERSON_NAME] that…"
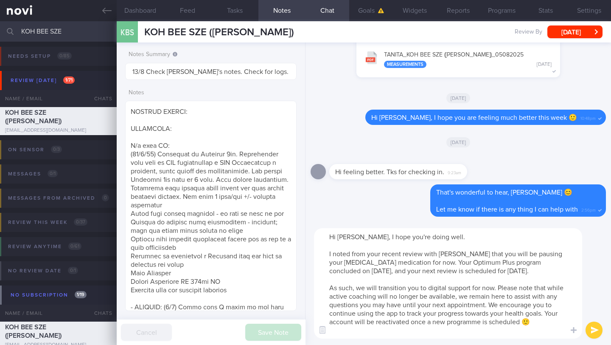
click at [328, 273] on textarea "Hi [PERSON_NAME], I hope you're doing well. I noted from your recent review wit…" at bounding box center [448, 283] width 268 height 110
click at [485, 273] on textarea "Hi [PERSON_NAME], I hope you're doing well. I noted from your recent review wit…" at bounding box center [448, 283] width 268 height 110
click at [531, 272] on textarea "Hi [PERSON_NAME], I hope you're doing well. I noted from your recent review wit…" at bounding box center [448, 283] width 268 height 110
click at [493, 287] on textarea "Hi [PERSON_NAME], I hope you're doing well. I noted from your recent review wit…" at bounding box center [448, 283] width 268 height 110
type textarea "Hi [PERSON_NAME], I hope you're doing well. I noted from your recent review wit…"
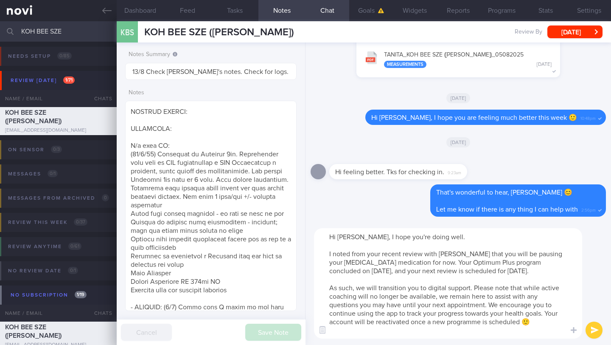
click at [592, 331] on button "submit" at bounding box center [594, 329] width 17 height 17
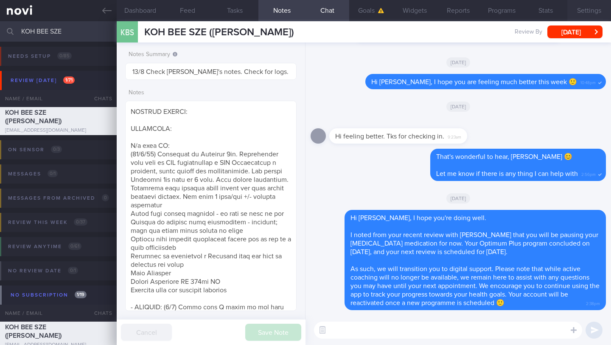
click at [572, 10] on button "Settings" at bounding box center [590, 10] width 44 height 21
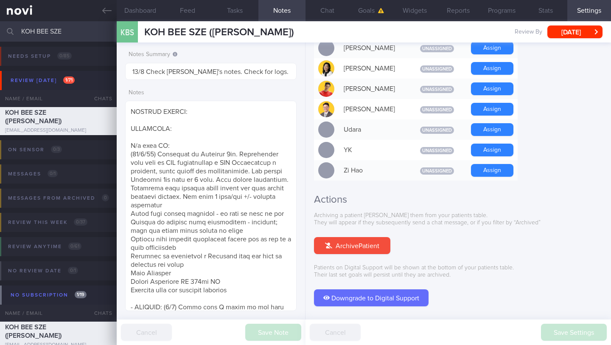
scroll to position [752, 0]
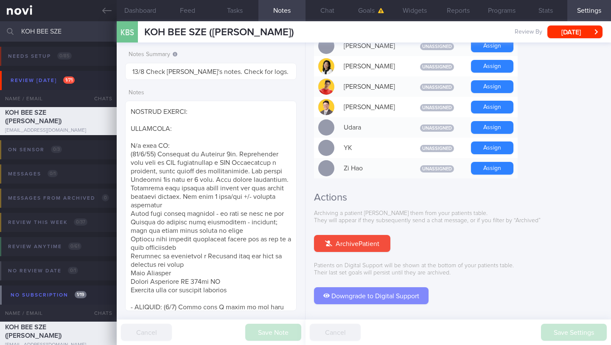
click at [424, 287] on button "Downgrade to Digital Support" at bounding box center [371, 295] width 115 height 17
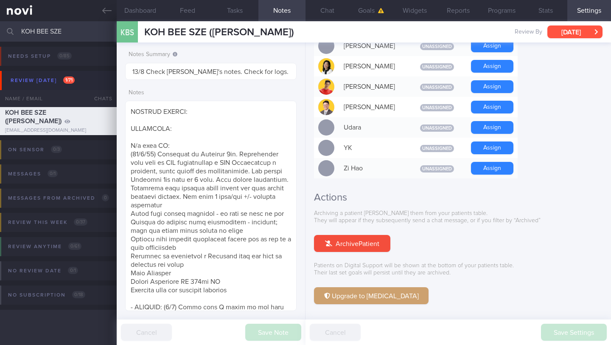
click at [572, 32] on button "[DATE]" at bounding box center [575, 31] width 55 height 13
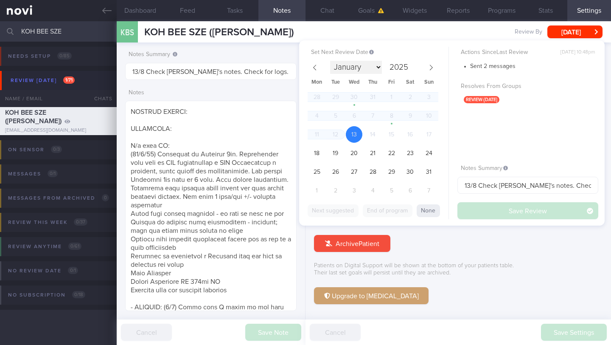
click at [378, 68] on select "January February March April May June July August September October November De…" at bounding box center [356, 67] width 52 height 13
select select "8"
click at [355, 114] on span "10" at bounding box center [354, 115] width 17 height 17
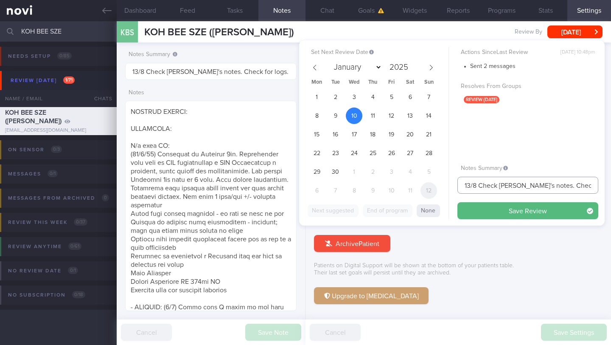
drag, startPoint x: 476, startPoint y: 184, endPoint x: 427, endPoint y: 183, distance: 49.7
click at [427, 183] on div "Set Next Review Date [DATE] January February March April May June July August S…" at bounding box center [452, 132] width 306 height 185
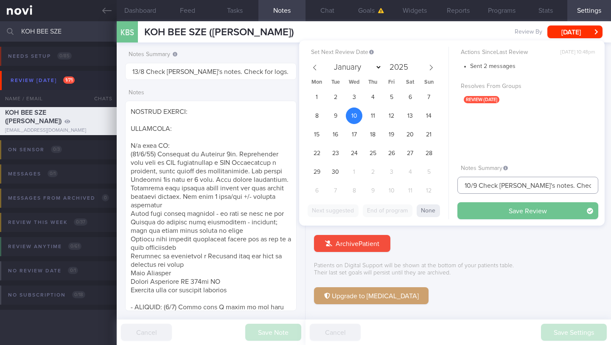
type input "10/9 Check [PERSON_NAME]'s notes. Check for logs. Enc to do resistance training"
click at [478, 212] on button "Save Review" at bounding box center [528, 210] width 141 height 17
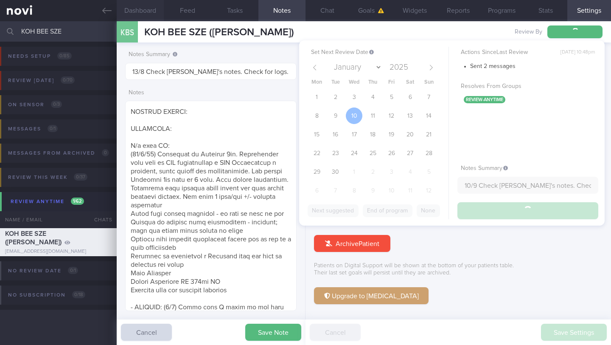
type input "10/9 Check [PERSON_NAME]'s notes. Check for logs. Enc to do resistance training"
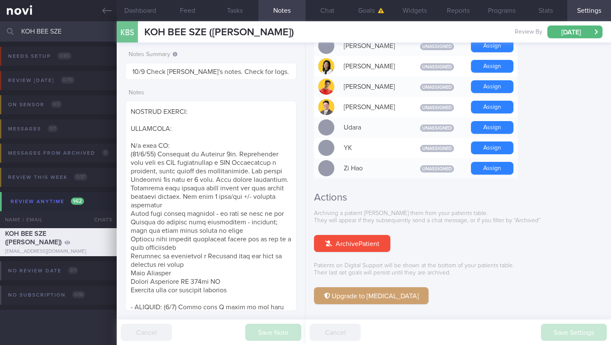
drag, startPoint x: 70, startPoint y: 34, endPoint x: 15, endPoint y: 33, distance: 55.2
click at [15, 33] on div "KOH BEE SZE Assigned patients Assigned patients All active patients Archived pa…" at bounding box center [305, 31] width 611 height 20
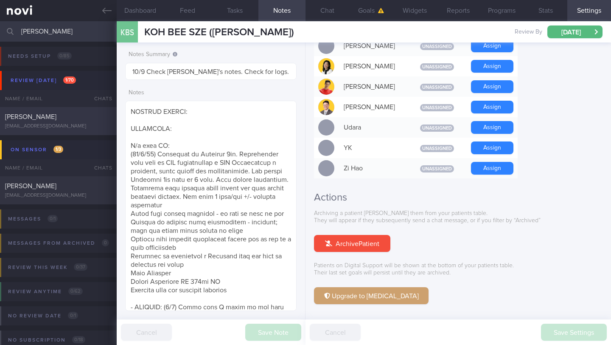
type input "[PERSON_NAME]"
click at [31, 119] on span "[PERSON_NAME]" at bounding box center [30, 116] width 51 height 7
type input "14/8 SAF LIP"
type textarea "SUPPORT NEEDED: Monitoring of diet CHALLENGE: Difficult to resist temptations (…"
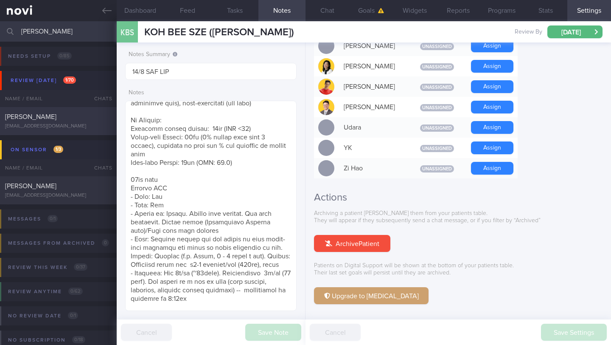
select select "7"
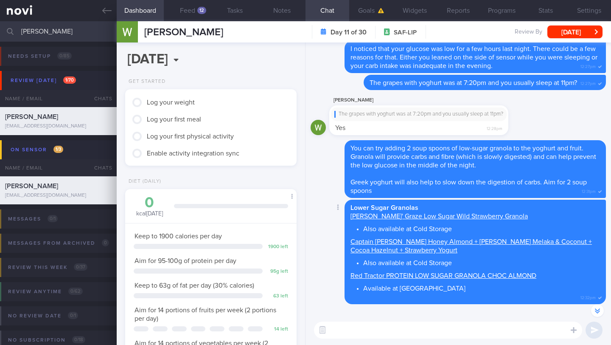
scroll to position [-90, 0]
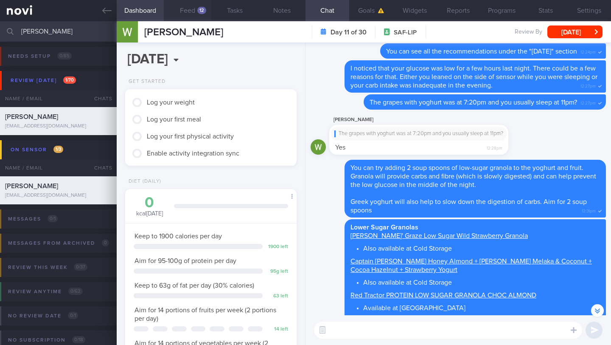
click at [192, 8] on button "Feed 12" at bounding box center [187, 10] width 47 height 21
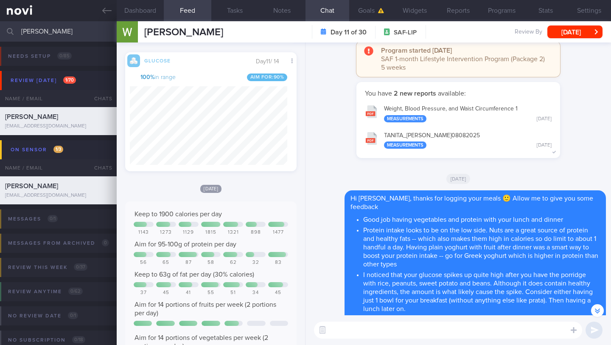
scroll to position [-855, 0]
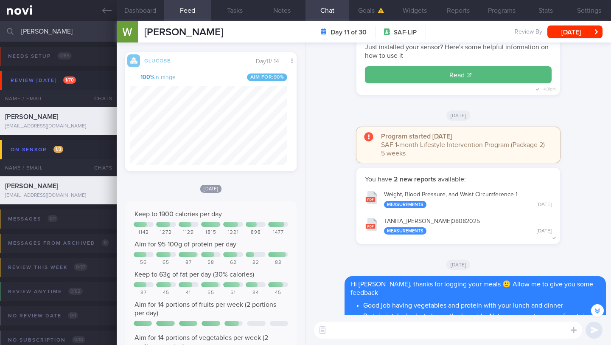
click at [381, 328] on textarea at bounding box center [448, 329] width 268 height 17
type textarea "i"
click at [287, 17] on button "Notes" at bounding box center [282, 10] width 47 height 21
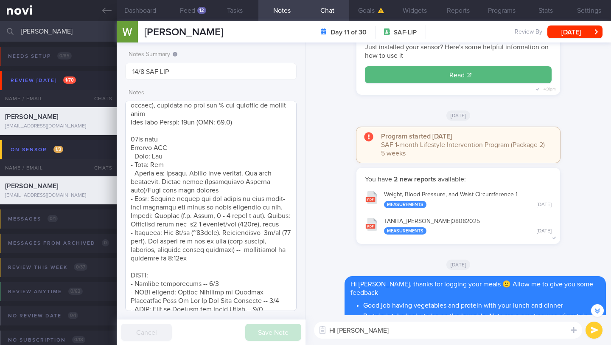
scroll to position [101, 0]
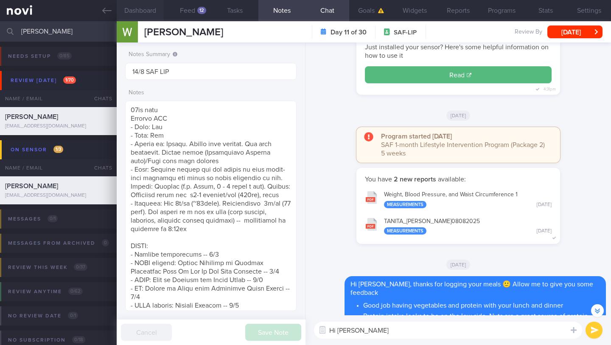
click at [146, 17] on button "Dashboard" at bounding box center [140, 10] width 47 height 21
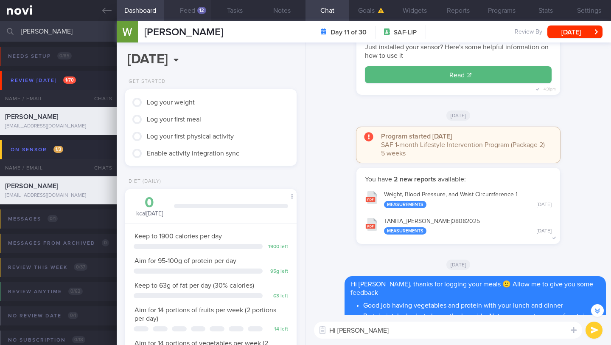
click at [186, 9] on button "Feed 12" at bounding box center [187, 10] width 47 height 21
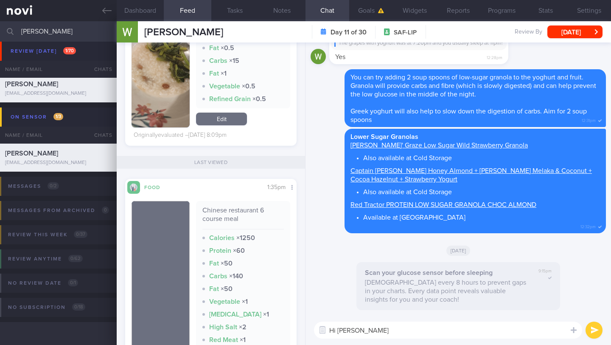
scroll to position [2356, 0]
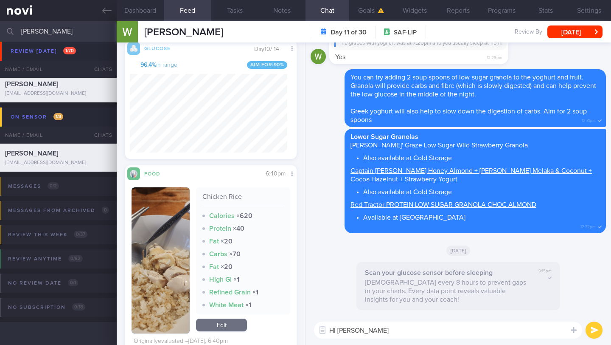
click at [364, 332] on textarea "Hi [PERSON_NAME]" at bounding box center [448, 329] width 268 height 17
type textarea "Hi [PERSON_NAME], thank you for logging your meals 🙂"
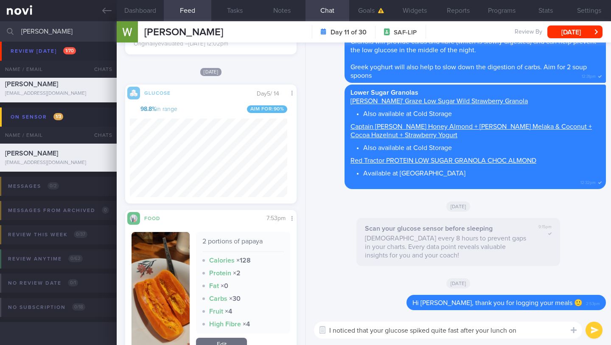
scroll to position [4742, 0]
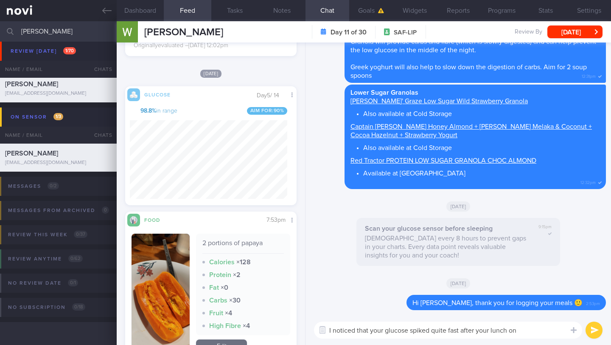
click at [367, 330] on textarea "I noticed that your glucose spiked quite fast after your lunch on" at bounding box center [448, 329] width 268 height 17
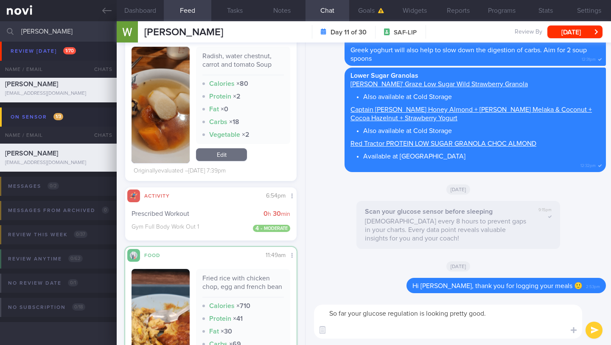
scroll to position [5101, 0]
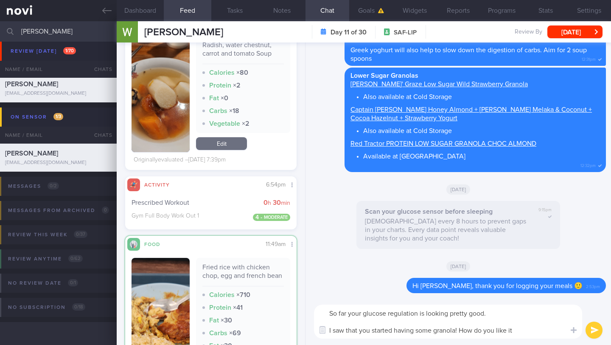
type textarea "So far your glucose regulation is looking pretty good. I saw that you started h…"
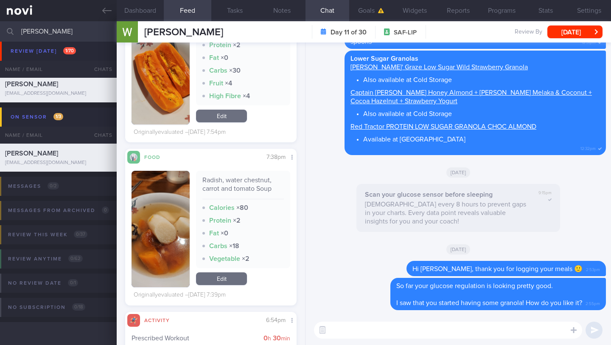
scroll to position [5047, 0]
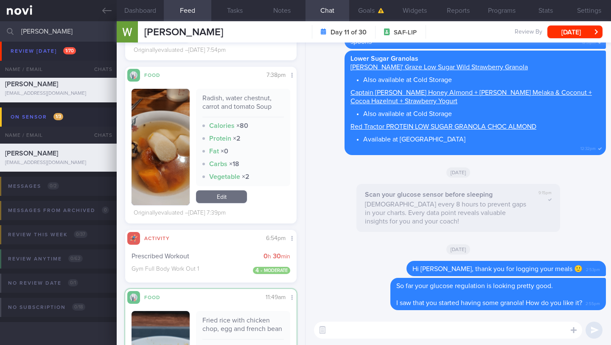
click at [169, 196] on img "button" at bounding box center [161, 147] width 58 height 116
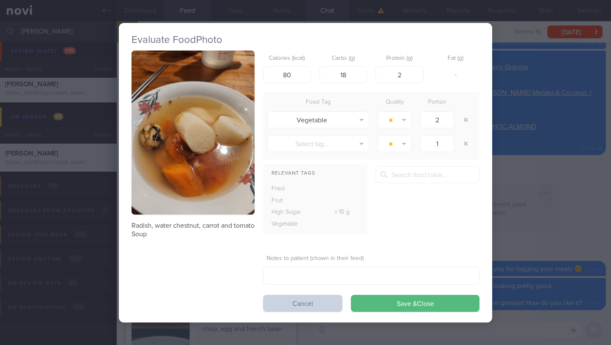
click at [285, 301] on button "Cancel" at bounding box center [302, 303] width 79 height 17
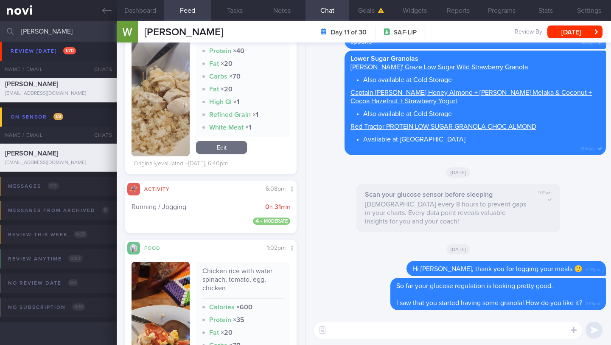
scroll to position [107, 158]
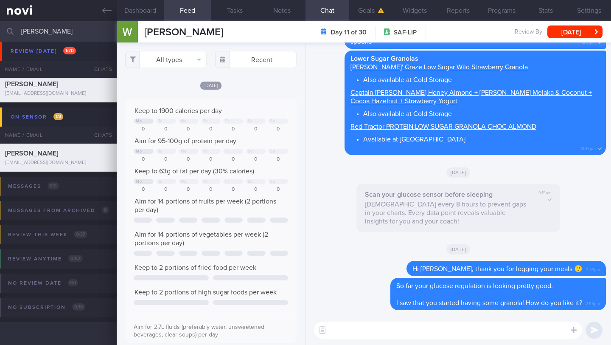
click at [357, 326] on textarea at bounding box center [448, 329] width 268 height 17
click at [330, 329] on textarea "Your protein intake is sometime inadequate at dinner such as on" at bounding box center [448, 329] width 268 height 17
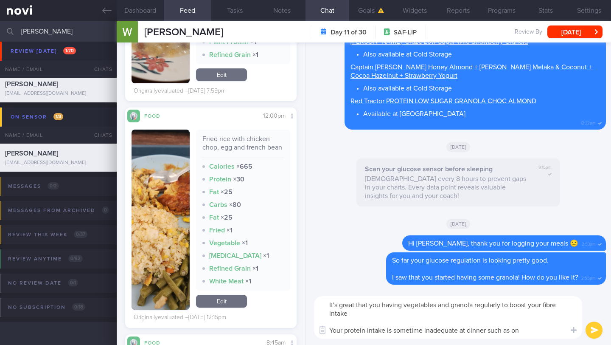
click at [439, 307] on textarea "It's great that you having vegetables and granola regularly to boost your fibre…" at bounding box center [448, 317] width 268 height 42
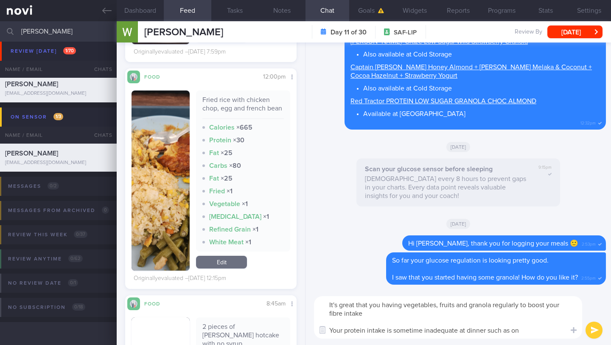
scroll to position [3530, 0]
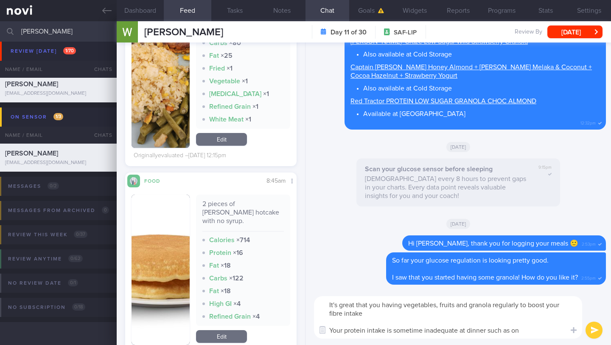
click at [331, 331] on textarea "It's great that you having vegetables, fruits and granola regularly to boost yo…" at bounding box center [448, 317] width 268 height 42
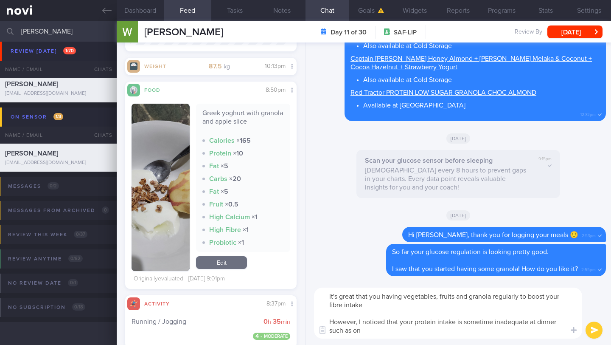
scroll to position [3944, 0]
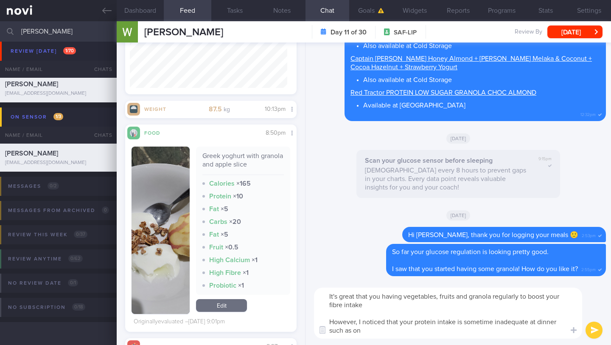
click at [400, 326] on textarea "It's great that you having vegetables, fruits and granola regularly to boost yo…" at bounding box center [448, 312] width 268 height 51
click at [394, 334] on textarea "It's great that you having vegetables, fruits and granola regularly to boost yo…" at bounding box center [448, 312] width 268 height 51
click at [387, 332] on textarea "It's great that you having vegetables, fruits and granola regularly to boost yo…" at bounding box center [448, 312] width 268 height 51
drag, startPoint x: 377, startPoint y: 332, endPoint x: 351, endPoint y: 333, distance: 25.5
click at [351, 333] on textarea "It's great that you having vegetables, fruits and granola regularly to boost yo…" at bounding box center [448, 312] width 268 height 51
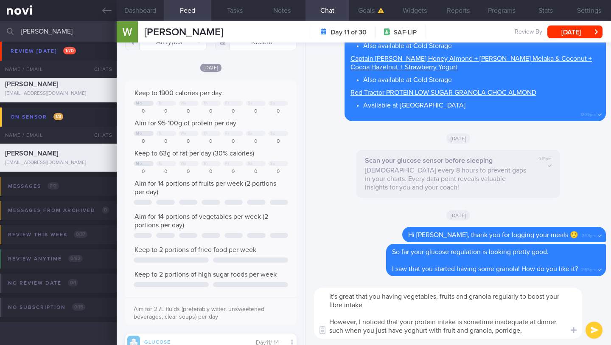
scroll to position [0, 0]
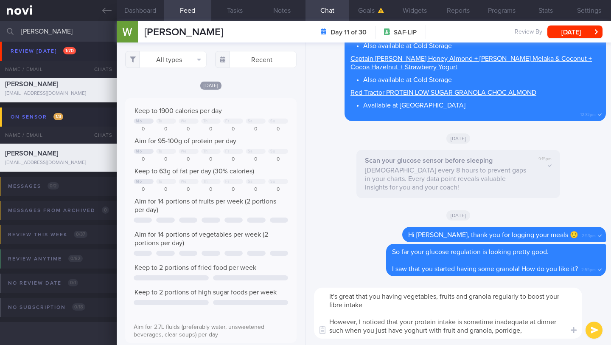
click at [493, 332] on textarea "It's great that you having vegetables, fruits and granola regularly to boost yo…" at bounding box center [448, 312] width 268 height 51
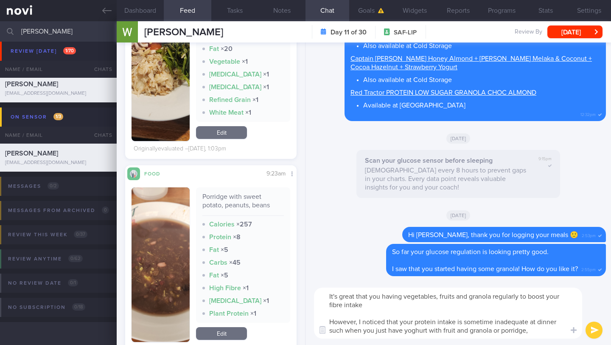
scroll to position [107, 158]
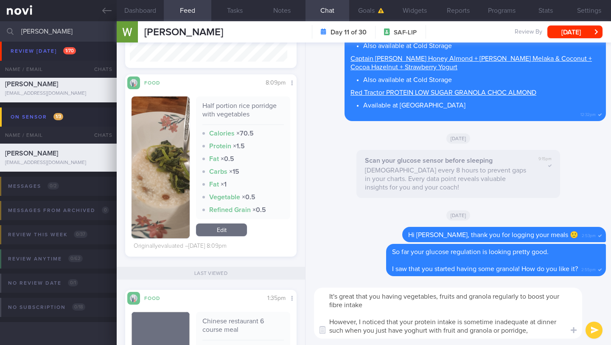
click at [538, 331] on textarea "It's great that you having vegetables, fruits and granola regularly to boost yo…" at bounding box center [448, 312] width 268 height 51
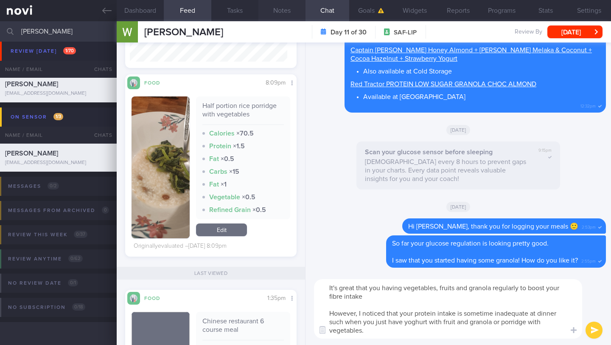
type textarea "It's great that you having vegetables, fruits and granola regularly to boost yo…"
click at [279, 16] on button "Notes" at bounding box center [282, 10] width 47 height 21
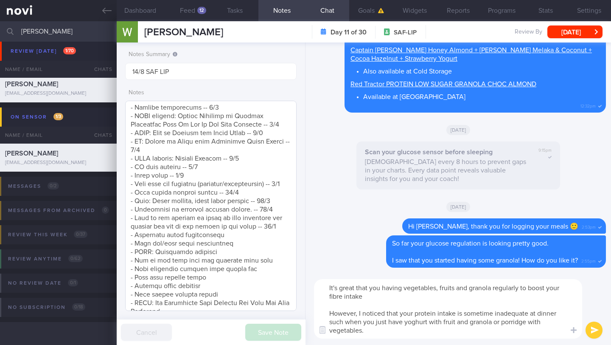
scroll to position [330, 0]
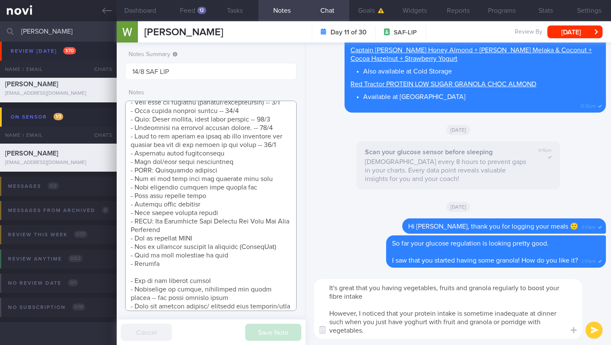
click at [176, 284] on textarea at bounding box center [211, 206] width 172 height 210
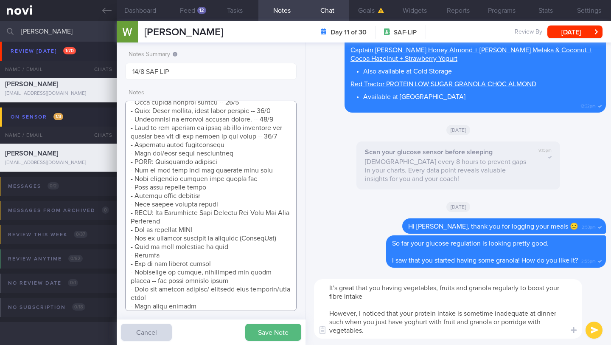
type textarea "SUPPORT NEEDED: Monitoring of diet CHALLENGE: Difficult to resist temptations (…"
click at [425, 295] on textarea "It's great that you having vegetables, fruits and granola regularly to boost yo…" at bounding box center [448, 308] width 268 height 59
type textarea "It's great that you having vegetables, fruits and granola regularly to boost yo…"
click at [593, 329] on button "submit" at bounding box center [594, 329] width 17 height 17
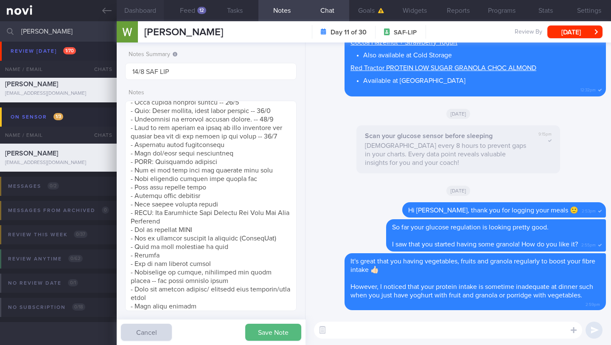
click at [144, 8] on button "Dashboard" at bounding box center [140, 10] width 47 height 21
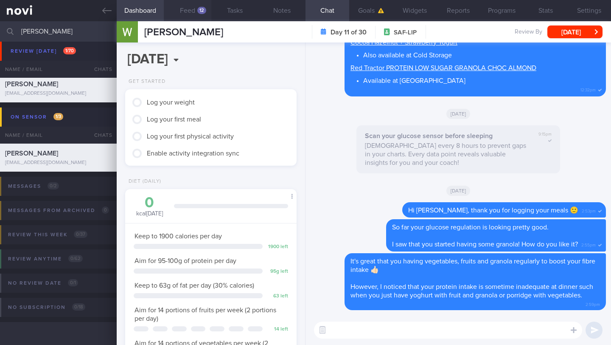
click at [189, 11] on button "Feed 12" at bounding box center [187, 10] width 47 height 21
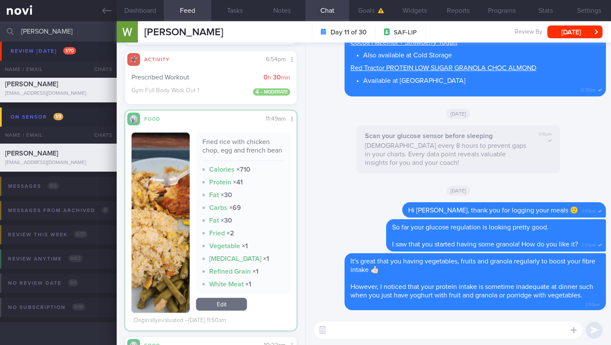
scroll to position [107, 158]
click at [356, 331] on textarea at bounding box center [448, 329] width 268 height 17
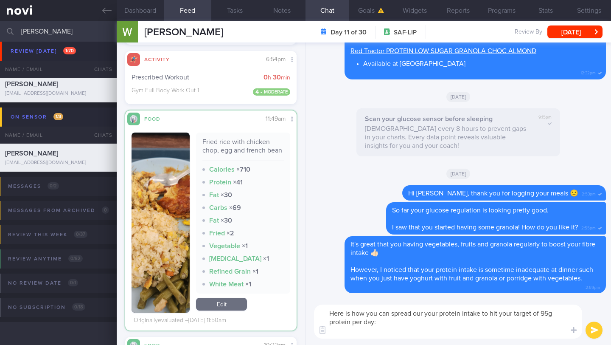
scroll to position [0, 0]
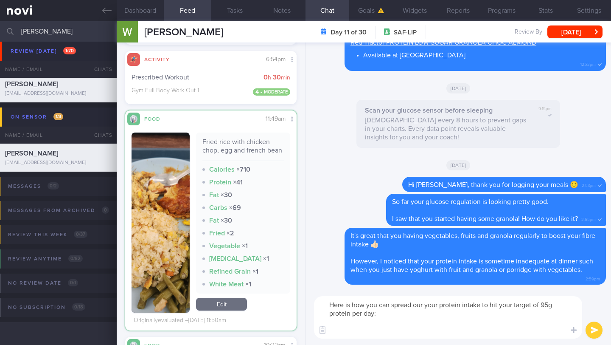
paste textarea "*Lunch (45g protein)* Protein: 1.5 palm size chicken (skin removed)/lean pork o…"
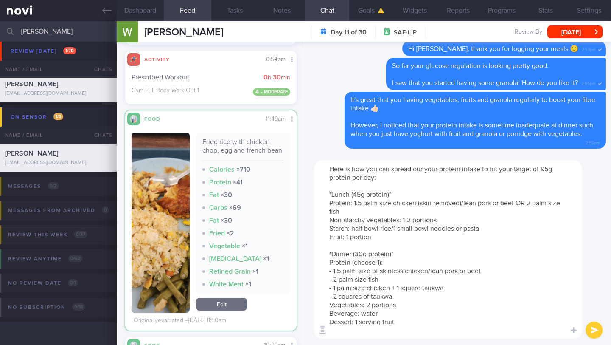
click at [370, 331] on textarea "Here is how you can spread our your protein intake to hit your target of 95g pr…" at bounding box center [448, 249] width 268 height 178
paste textarea "*Breakfast (20g protein -- Choose 2)* - 1 hard-boiled egg/1 tablespoon peanut b…"
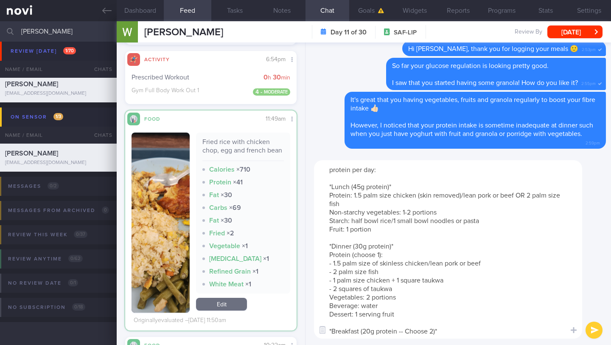
click at [358, 332] on textarea "Here is how you can spread our your protein intake to hit your target of 95g pr…" at bounding box center [448, 249] width 268 height 178
drag, startPoint x: 362, startPoint y: 331, endPoint x: 333, endPoint y: 332, distance: 28.5
click at [333, 332] on textarea "Here is how you can spread our your protein intake to hit your target of 95g pr…" at bounding box center [448, 249] width 268 height 178
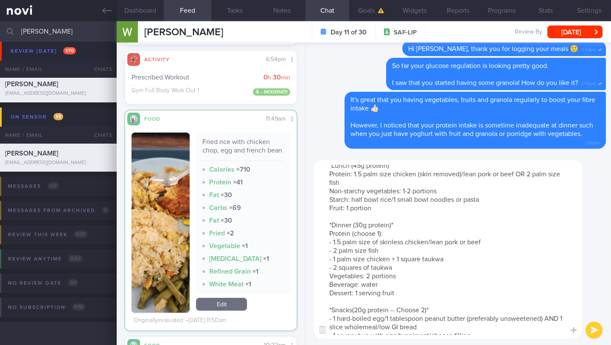
scroll to position [76, 0]
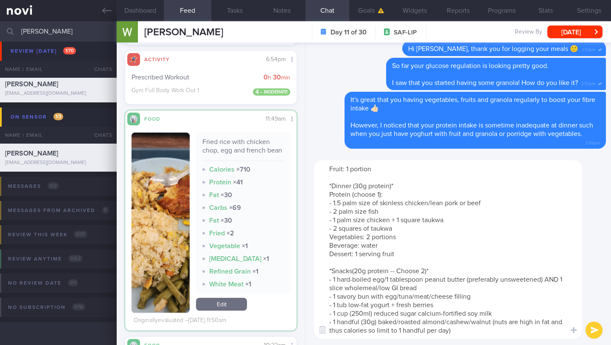
type textarea "Here is how you can spread our your protein intake to hit your target of 95g pr…"
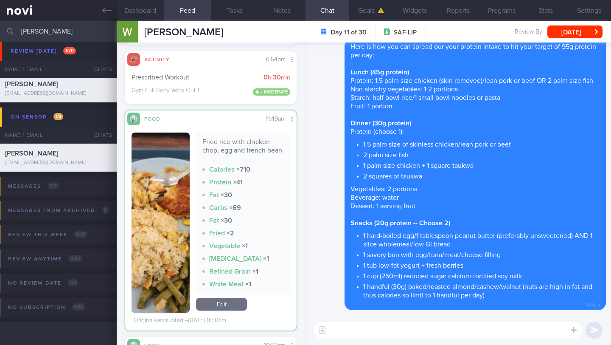
scroll to position [0, 0]
click at [282, 14] on button "Notes" at bounding box center [282, 10] width 47 height 21
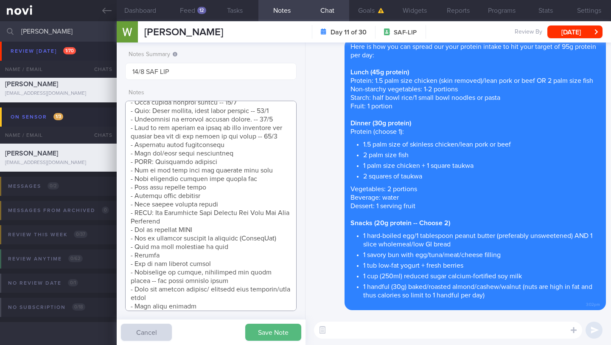
click at [168, 290] on textarea at bounding box center [211, 206] width 172 height 210
click at [228, 293] on textarea at bounding box center [211, 206] width 172 height 210
drag, startPoint x: 245, startPoint y: 287, endPoint x: 117, endPoint y: 290, distance: 128.7
click at [114, 290] on div "Patients New Users Coaches wesley Assigned patients Assigned patients All activ…" at bounding box center [305, 183] width 611 height 324
click at [274, 163] on textarea at bounding box center [211, 206] width 172 height 210
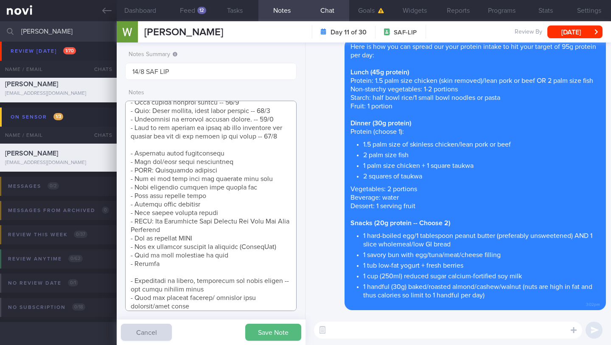
scroll to position [394, 0]
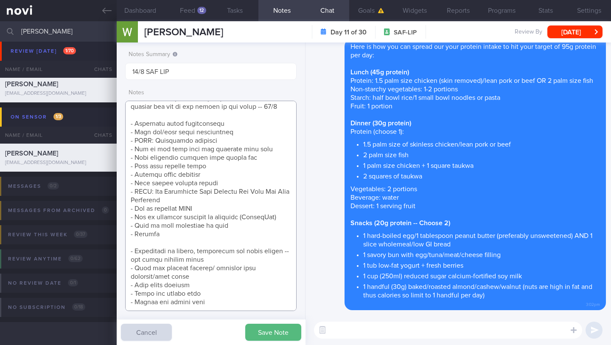
paste textarea "- How to hit 95g protein target -- 18/8"
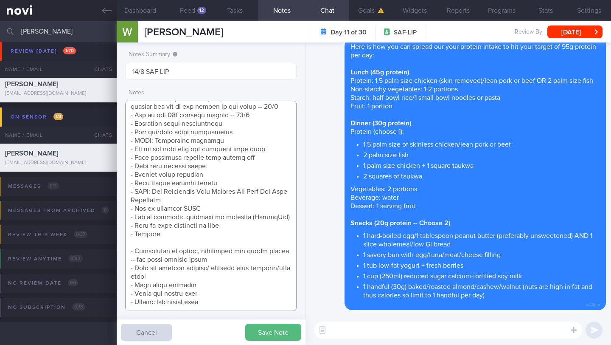
click at [251, 228] on textarea at bounding box center [211, 206] width 172 height 210
click at [249, 230] on textarea at bounding box center [211, 206] width 172 height 210
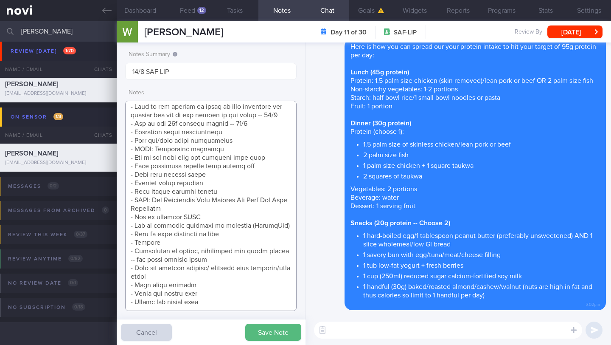
scroll to position [385, 0]
type textarea "SUPPORT NEEDED: Monitoring of diet CHALLENGE: Difficult to resist temptations (…"
click at [267, 339] on button "Save Note" at bounding box center [273, 332] width 56 height 17
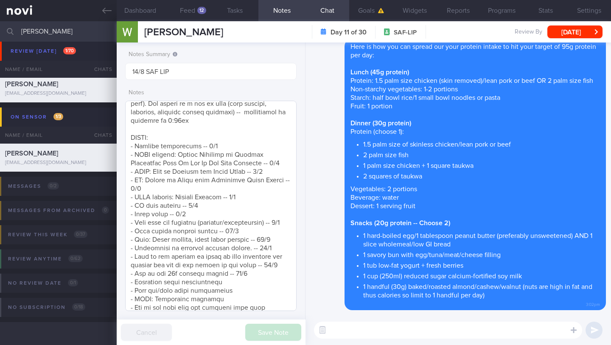
scroll to position [213, 0]
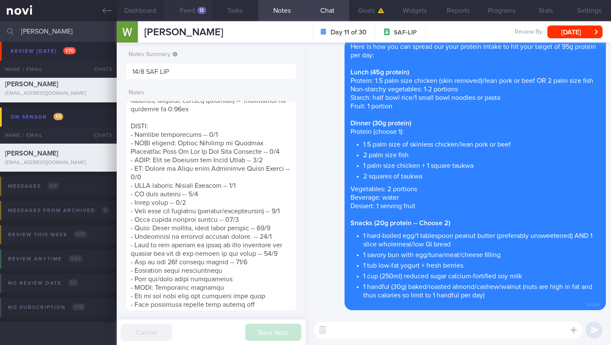
click at [192, 13] on button "Feed 12" at bounding box center [187, 10] width 47 height 21
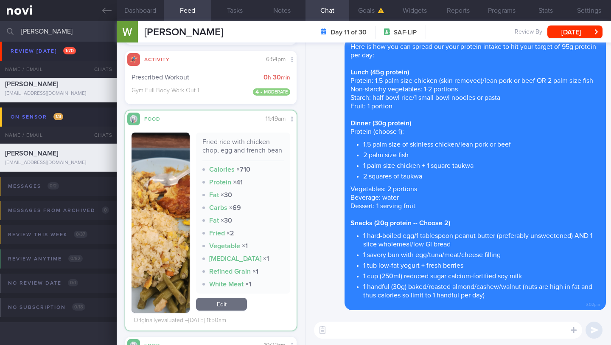
paste textarea "To help you make better choices when eating out, I want to share with you ways …"
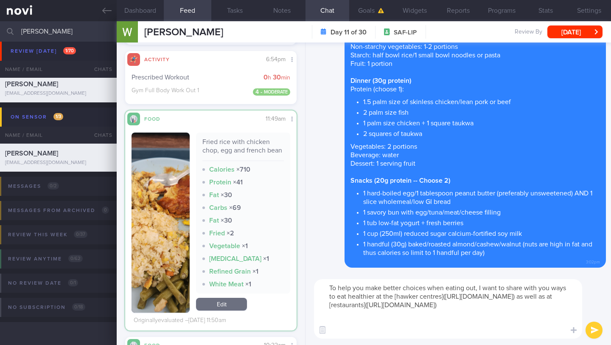
type textarea "To help you make better choices when eating out, I want to share with you ways …"
click at [602, 327] on div "To help you make better choices when eating out, I want to share with you ways …" at bounding box center [459, 309] width 306 height 72
click at [600, 328] on button "submit" at bounding box center [594, 329] width 17 height 17
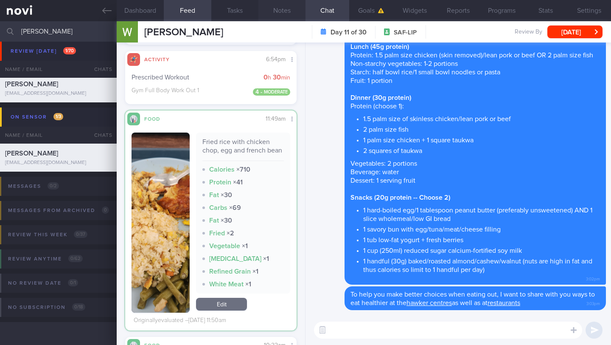
click at [279, 8] on button "Notes" at bounding box center [282, 10] width 47 height 21
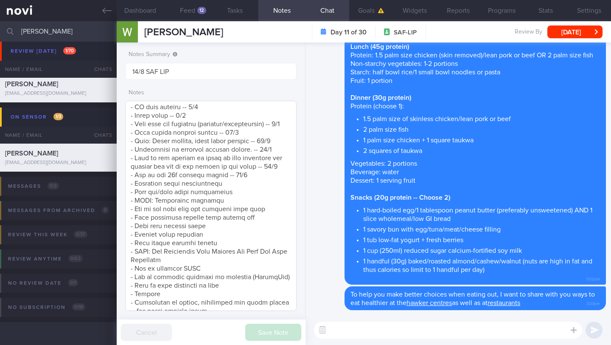
scroll to position [315, 0]
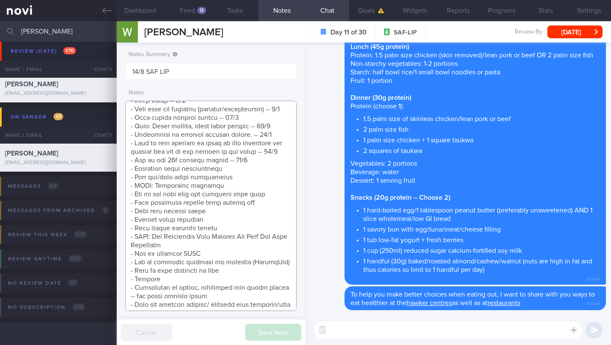
click at [273, 223] on textarea at bounding box center [211, 206] width 172 height 210
drag, startPoint x: 258, startPoint y: 225, endPoint x: 115, endPoint y: 226, distance: 142.7
click at [115, 226] on div "Patients New Users Coaches wesley Assigned patients Assigned patients All activ…" at bounding box center [305, 183] width 611 height 324
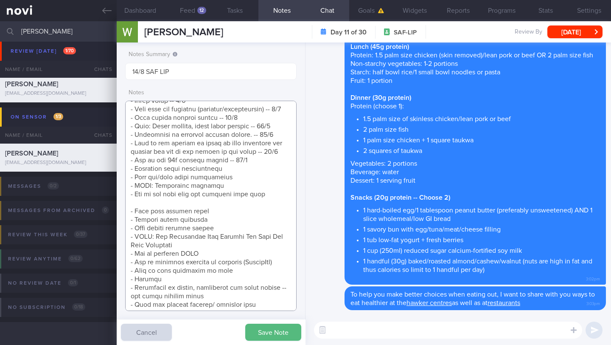
click at [251, 188] on textarea at bounding box center [211, 206] width 172 height 210
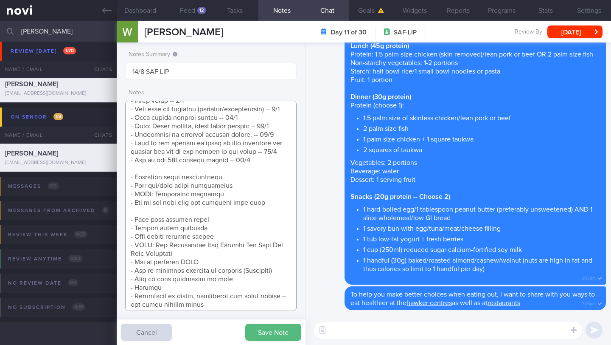
paste textarea "- Make healthier choices when eating out -- 18/8"
click at [206, 237] on textarea at bounding box center [211, 206] width 172 height 210
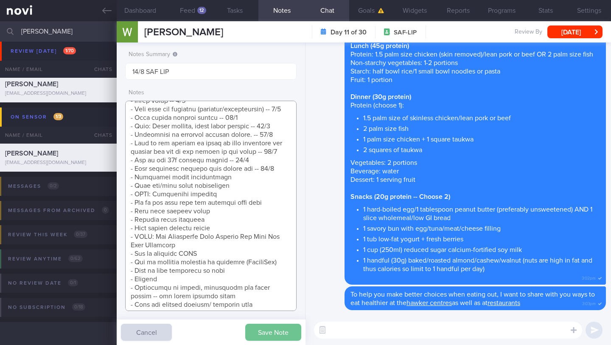
type textarea "SUPPORT NEEDED: Monitoring of diet CHALLENGE: Difficult to resist temptations (…"
click at [256, 335] on button "Save Note" at bounding box center [273, 332] width 56 height 17
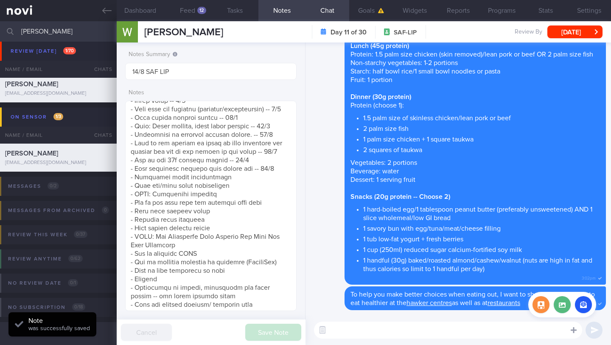
click at [572, 330] on icon at bounding box center [574, 330] width 6 height 6
click at [565, 307] on label at bounding box center [562, 304] width 17 height 17
click at [0, 0] on input "file" at bounding box center [0, 0] width 0 height 0
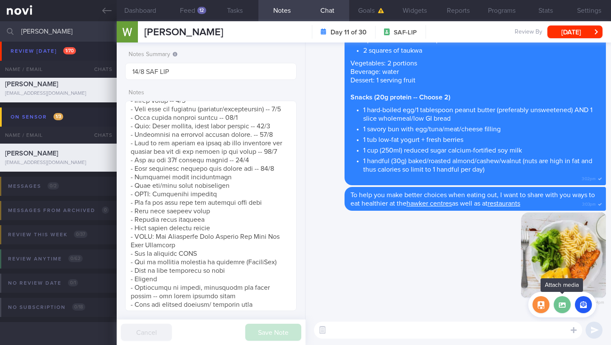
click at [562, 306] on label at bounding box center [562, 304] width 17 height 17
click at [0, 0] on input "file" at bounding box center [0, 0] width 0 height 0
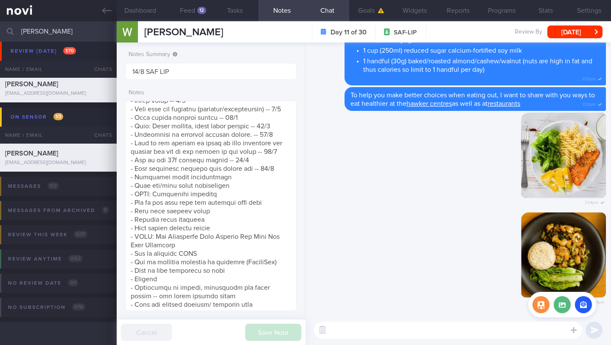
click at [565, 313] on div "Attach media" at bounding box center [563, 304] width 68 height 25
click at [563, 308] on label at bounding box center [562, 304] width 17 height 17
click at [0, 0] on input "file" at bounding box center [0, 0] width 0 height 0
click at [455, 326] on textarea at bounding box center [448, 329] width 268 height 17
type textarea "S"
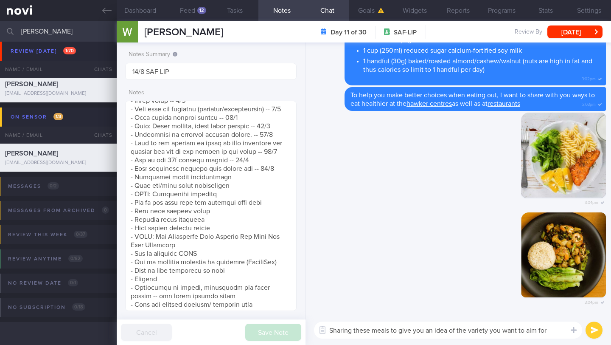
type textarea "Sharing these meals to give you an idea of the variety you want to aim for 🙂"
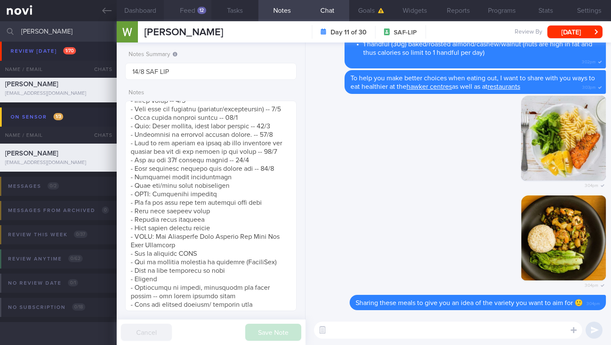
click at [189, 13] on button "Feed 12" at bounding box center [187, 10] width 47 height 21
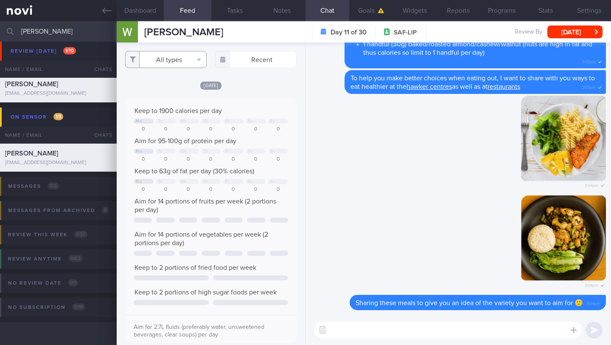
click at [181, 60] on button "All types" at bounding box center [166, 59] width 82 height 17
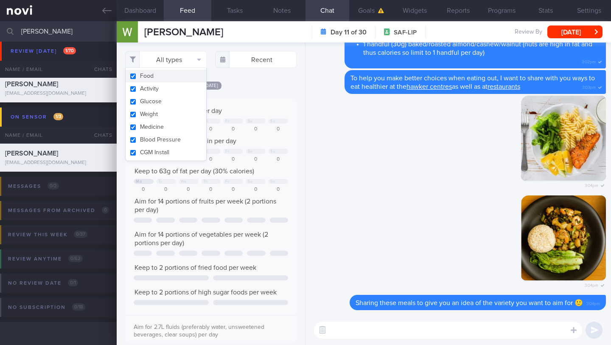
click at [170, 78] on button "Food" at bounding box center [166, 76] width 81 height 13
checkbox input "false"
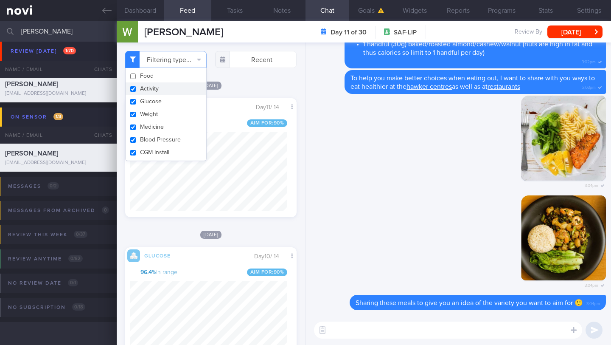
scroll to position [107, 158]
click at [168, 99] on button "Glucose" at bounding box center [166, 101] width 81 height 13
checkbox input "false"
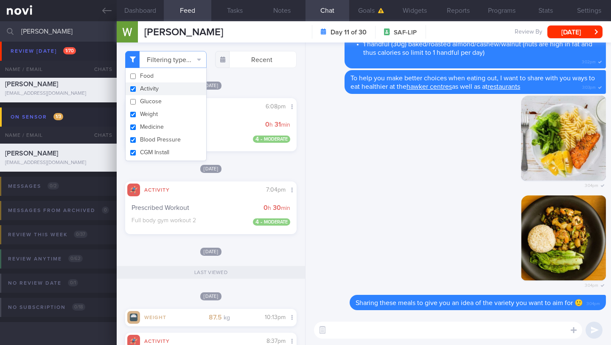
click at [249, 88] on div "Filtering type... Food Activity Glucose Weight Medicine Blood Pressure CGM Inst…" at bounding box center [211, 193] width 189 height 302
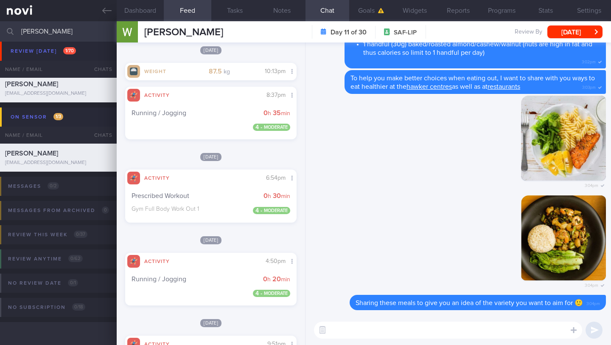
scroll to position [298, 0]
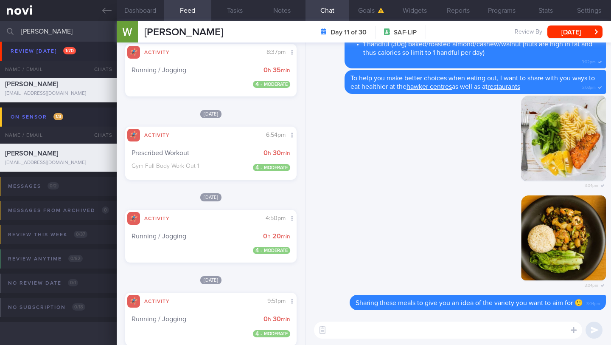
click at [366, 334] on textarea at bounding box center [448, 329] width 268 height 17
type textarea "Awesome job with the workouts! How did you find the fully body gym workout?"
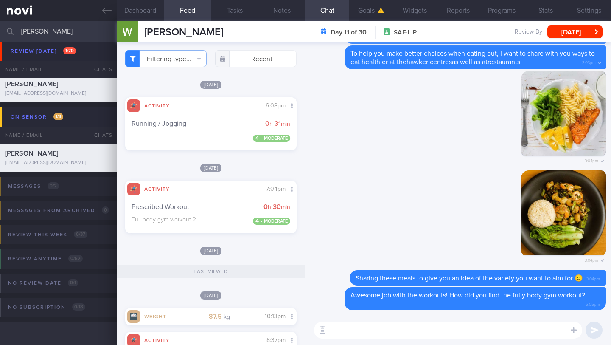
scroll to position [0, 0]
click at [150, 12] on button "Dashboard" at bounding box center [140, 10] width 47 height 21
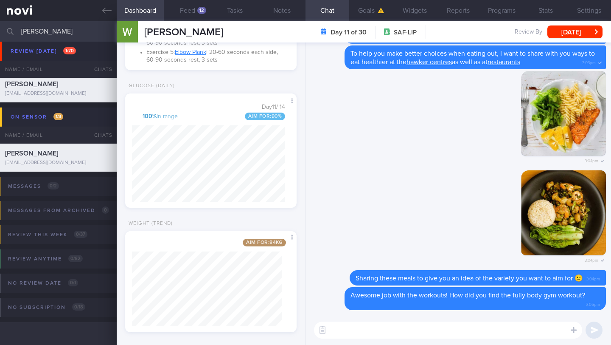
scroll to position [875, 0]
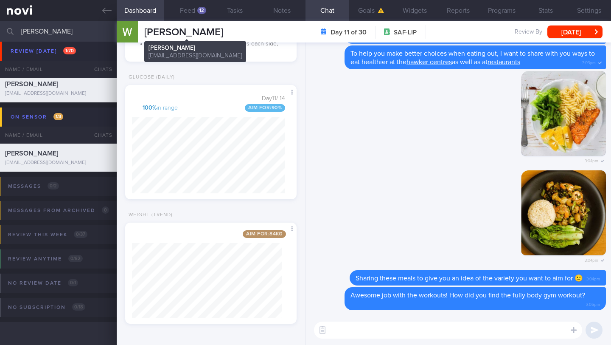
drag, startPoint x: 232, startPoint y: 29, endPoint x: 160, endPoint y: 29, distance: 72.2
click at [158, 29] on div "WESLEY TAN HAO WESLEY TAN HAO juceofkiwis@gmail.com Day 11 of 30 SAF-LIP Review…" at bounding box center [364, 31] width 495 height 21
click at [150, 32] on span "[PERSON_NAME]" at bounding box center [183, 32] width 79 height 10
click at [151, 32] on span "[PERSON_NAME]" at bounding box center [183, 32] width 79 height 10
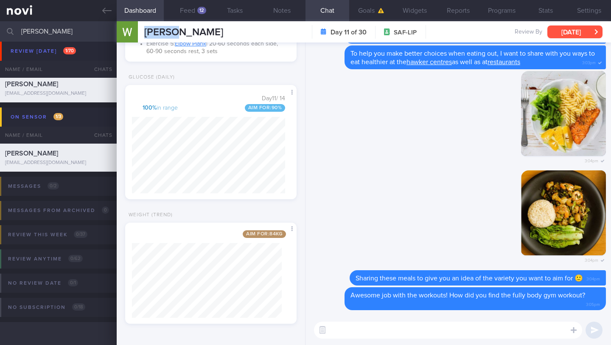
click at [566, 36] on button "[DATE]" at bounding box center [575, 31] width 55 height 13
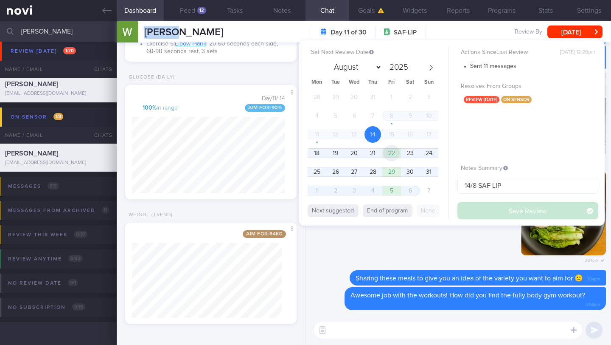
click at [386, 152] on span "22" at bounding box center [391, 153] width 17 height 17
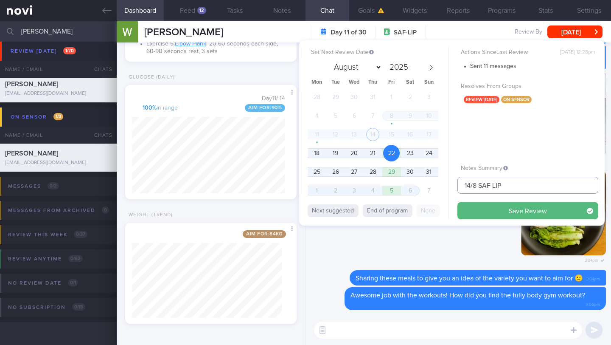
drag, startPoint x: 471, startPoint y: 187, endPoint x: 444, endPoint y: 185, distance: 27.2
click at [444, 185] on div "Set Next Review Date 22 Aug 2025 August September October November December 202…" at bounding box center [452, 132] width 306 height 185
type input "21/8 SAF LIP"
click at [380, 151] on span "21" at bounding box center [373, 153] width 17 height 17
click at [474, 208] on button "Save Review" at bounding box center [528, 210] width 141 height 17
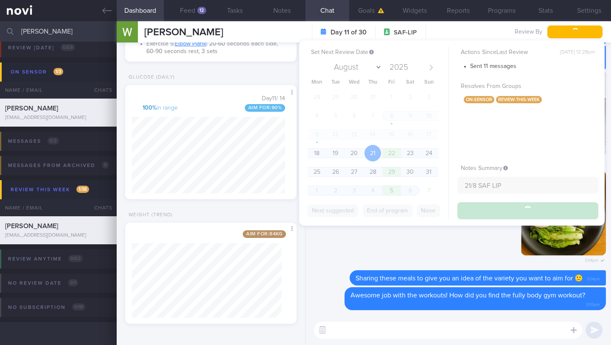
scroll to position [5, 0]
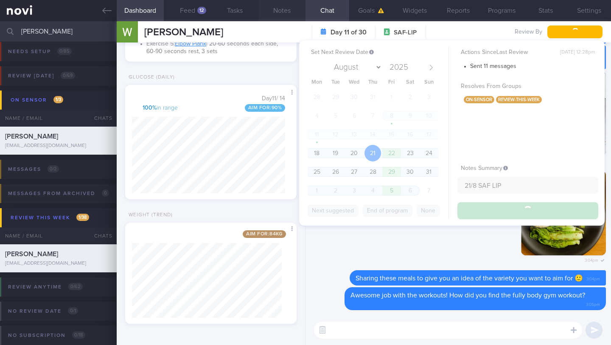
type input "21/8 SAF LIP"
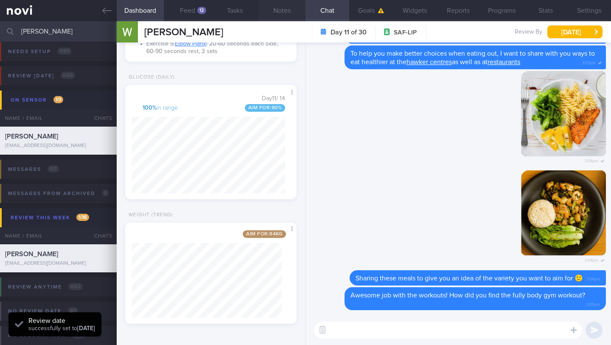
scroll to position [99, 153]
click at [37, 34] on input "[PERSON_NAME]" at bounding box center [305, 31] width 611 height 20
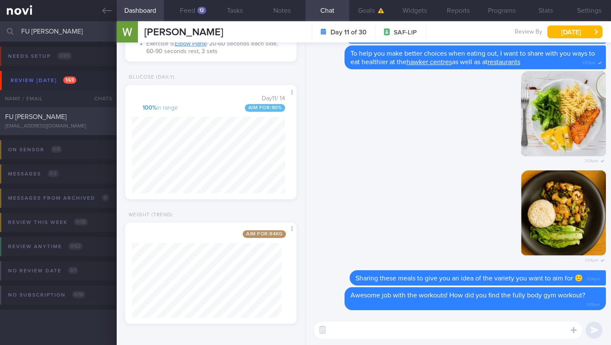
type input "FU [PERSON_NAME]"
click at [58, 121] on div "FU JIA HUI fu.jiahui.en@gmail.com" at bounding box center [58, 121] width 117 height 17
type input "14/8 NEW OP+"
type textarea "SUPPORT NEEDED: CHALLENGE: - DIET - EXERCISE - MEDS - WEIGHT - HbA1c/GMI Wt tre…"
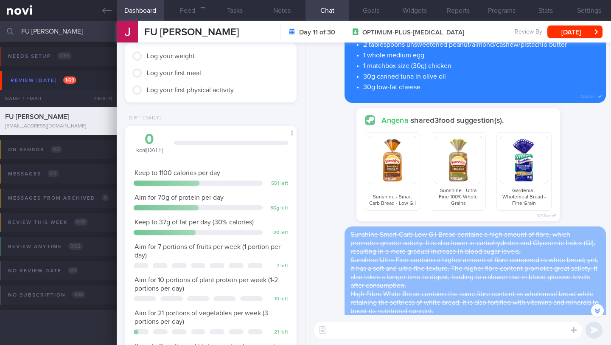
scroll to position [-643, 0]
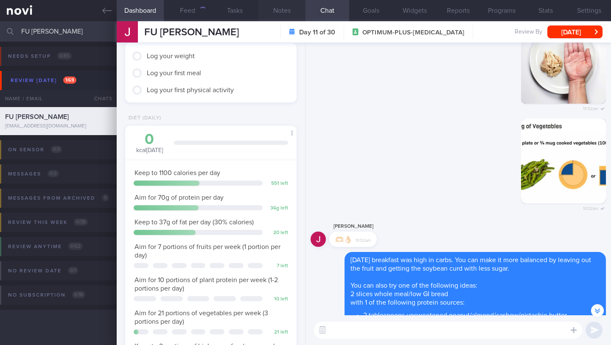
click at [282, 6] on button "Notes" at bounding box center [282, 10] width 47 height 21
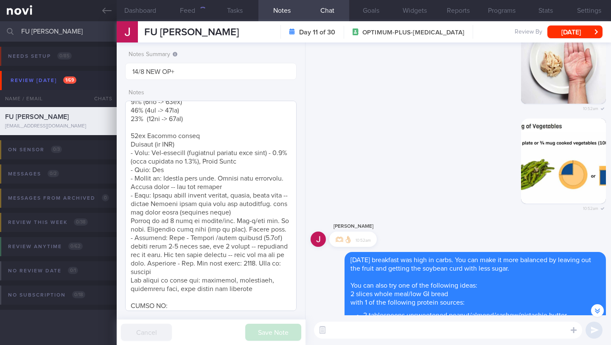
scroll to position [54, 0]
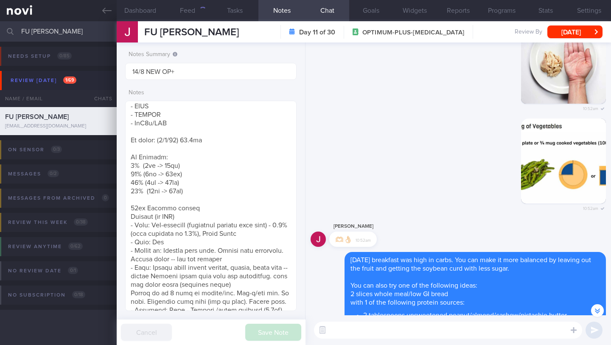
click at [365, 337] on textarea at bounding box center [448, 329] width 268 height 17
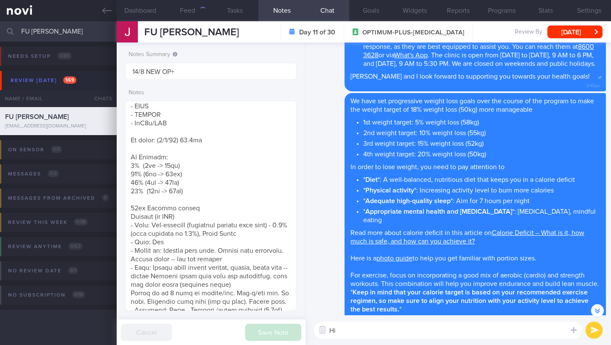
scroll to position [-1726, 0]
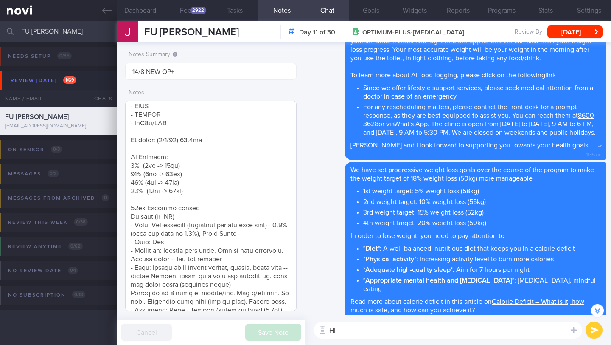
type textarea "Hi"
drag, startPoint x: 131, startPoint y: 210, endPoint x: 197, endPoint y: 216, distance: 66.9
click at [197, 216] on textarea at bounding box center [211, 206] width 172 height 210
drag, startPoint x: 260, startPoint y: 233, endPoint x: 127, endPoint y: 207, distance: 135.5
click at [127, 207] on textarea at bounding box center [211, 206] width 172 height 210
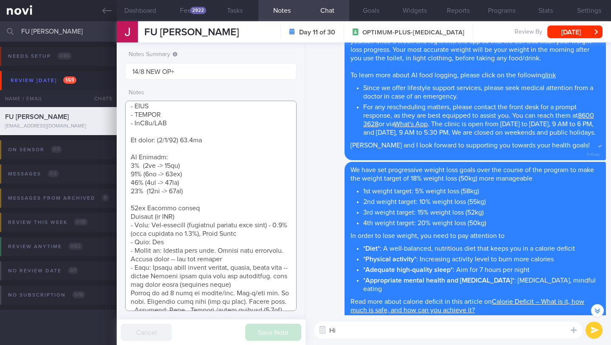
click at [160, 213] on textarea at bounding box center [211, 206] width 172 height 210
drag, startPoint x: 184, startPoint y: 215, endPoint x: 127, endPoint y: 209, distance: 58.1
click at [127, 209] on textarea at bounding box center [211, 206] width 172 height 210
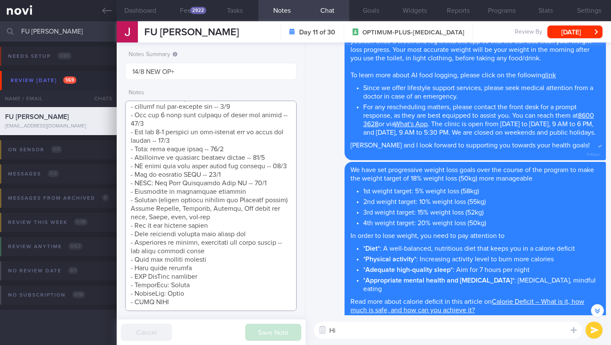
scroll to position [445, 0]
click at [183, 10] on button "Feed 2922" at bounding box center [187, 10] width 47 height 21
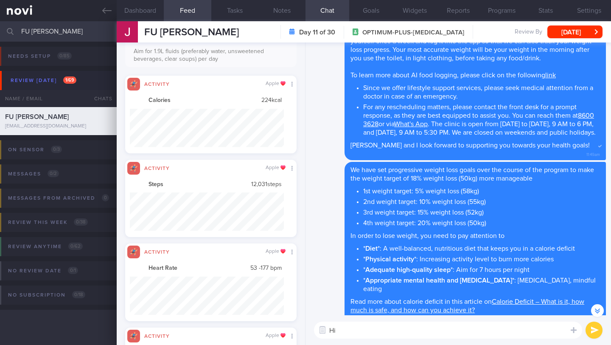
scroll to position [424563, 424447]
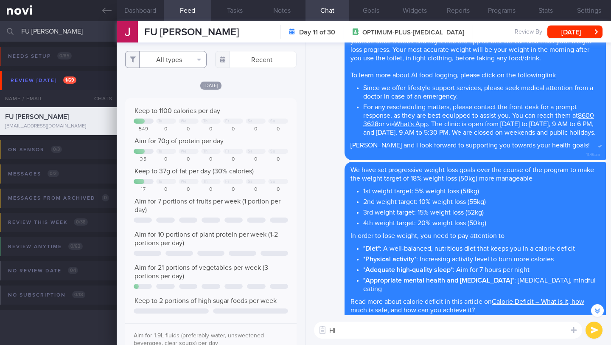
click at [183, 59] on button "All types" at bounding box center [166, 59] width 82 height 17
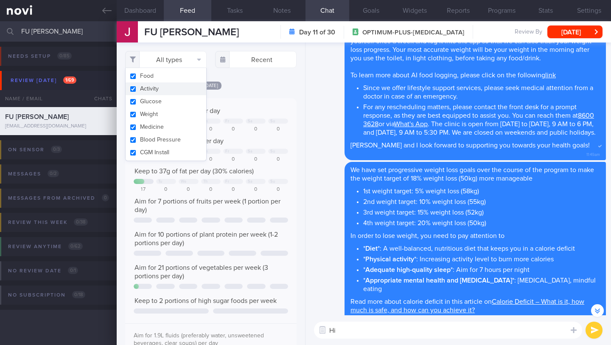
click at [170, 92] on button "Activity" at bounding box center [166, 88] width 81 height 13
checkbox input "false"
click at [248, 90] on div "[DATE]" at bounding box center [211, 85] width 172 height 9
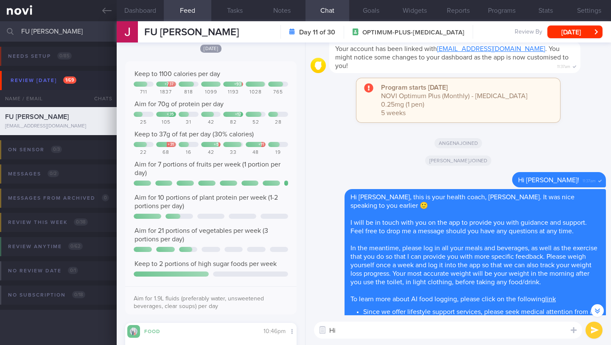
click at [480, 329] on textarea "Hi" at bounding box center [448, 329] width 268 height 17
type textarea "Hi Jia Hui, thank you for logging your meals"
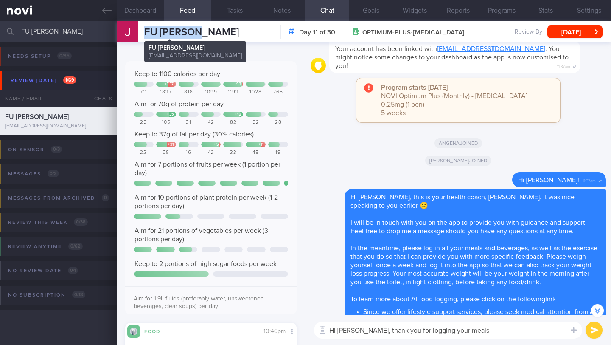
drag, startPoint x: 216, startPoint y: 35, endPoint x: 146, endPoint y: 34, distance: 69.6
click at [146, 34] on div "FU JIA HUI FU JIA HUI fu.jiahui.en@gmail.com Day 11 of 30 OPTIMUM-PLUS-WEGOVY R…" at bounding box center [364, 31] width 495 height 21
copy span "FU [PERSON_NAME]"
